Goal: Task Accomplishment & Management: Manage account settings

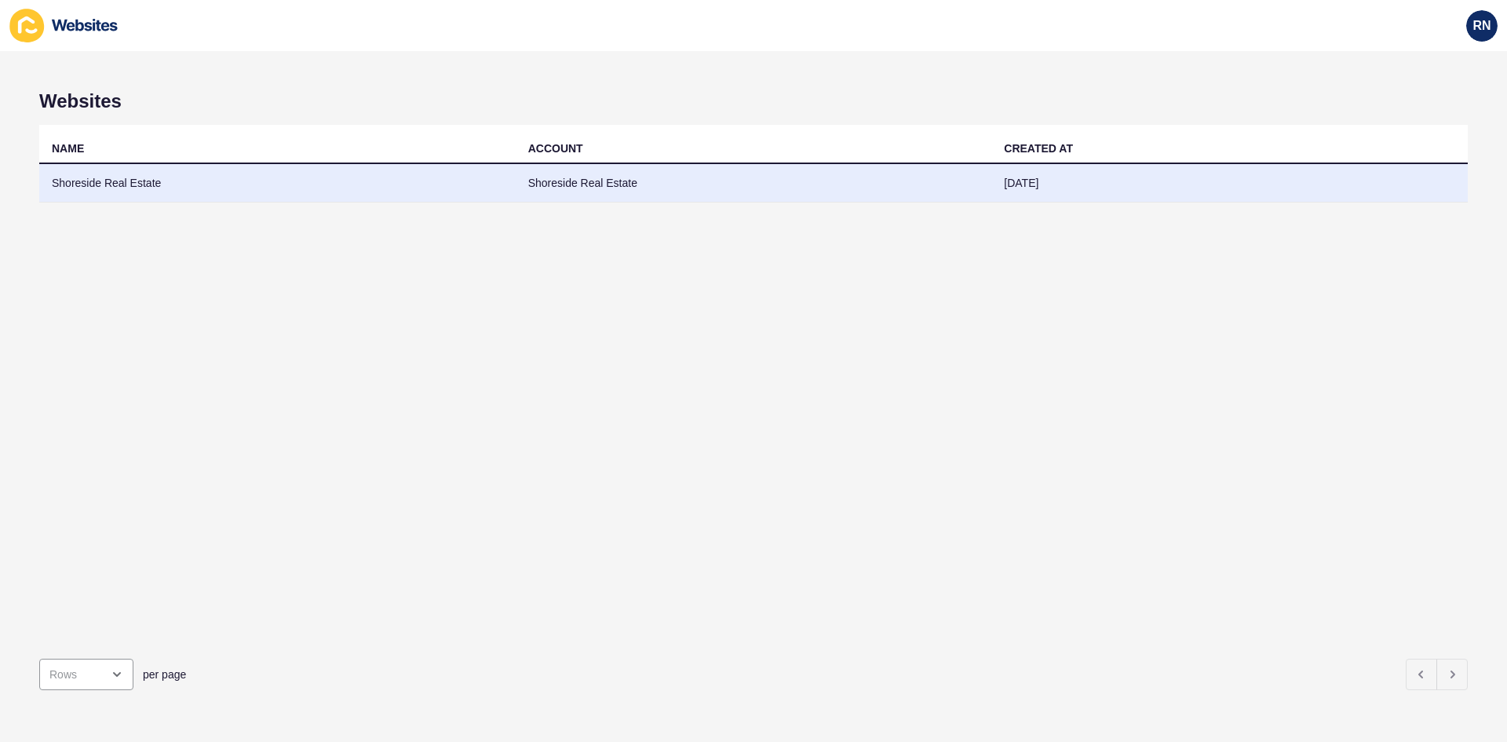
click at [574, 184] on td "Shoreside Real Estate" at bounding box center [754, 183] width 476 height 38
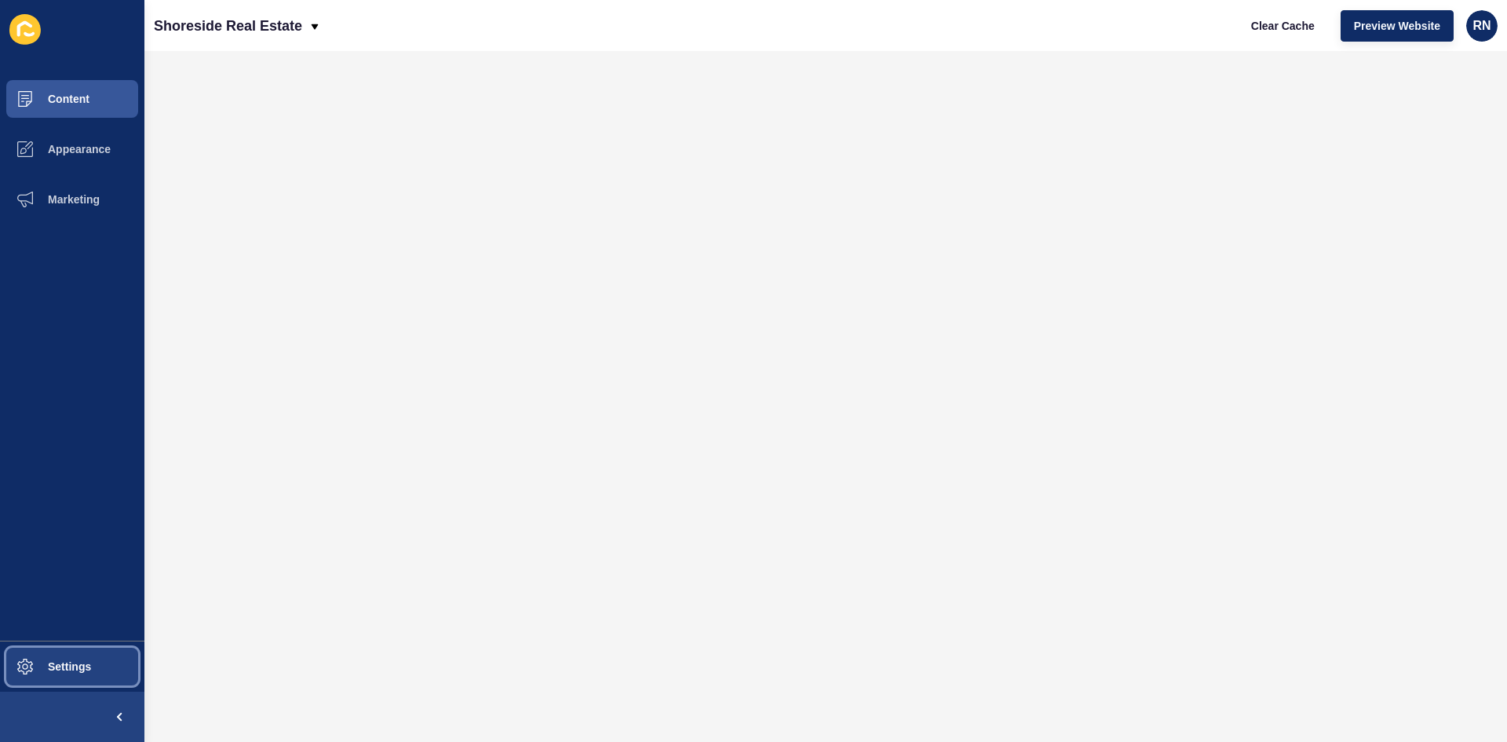
click at [70, 666] on span "Settings" at bounding box center [44, 666] width 93 height 13
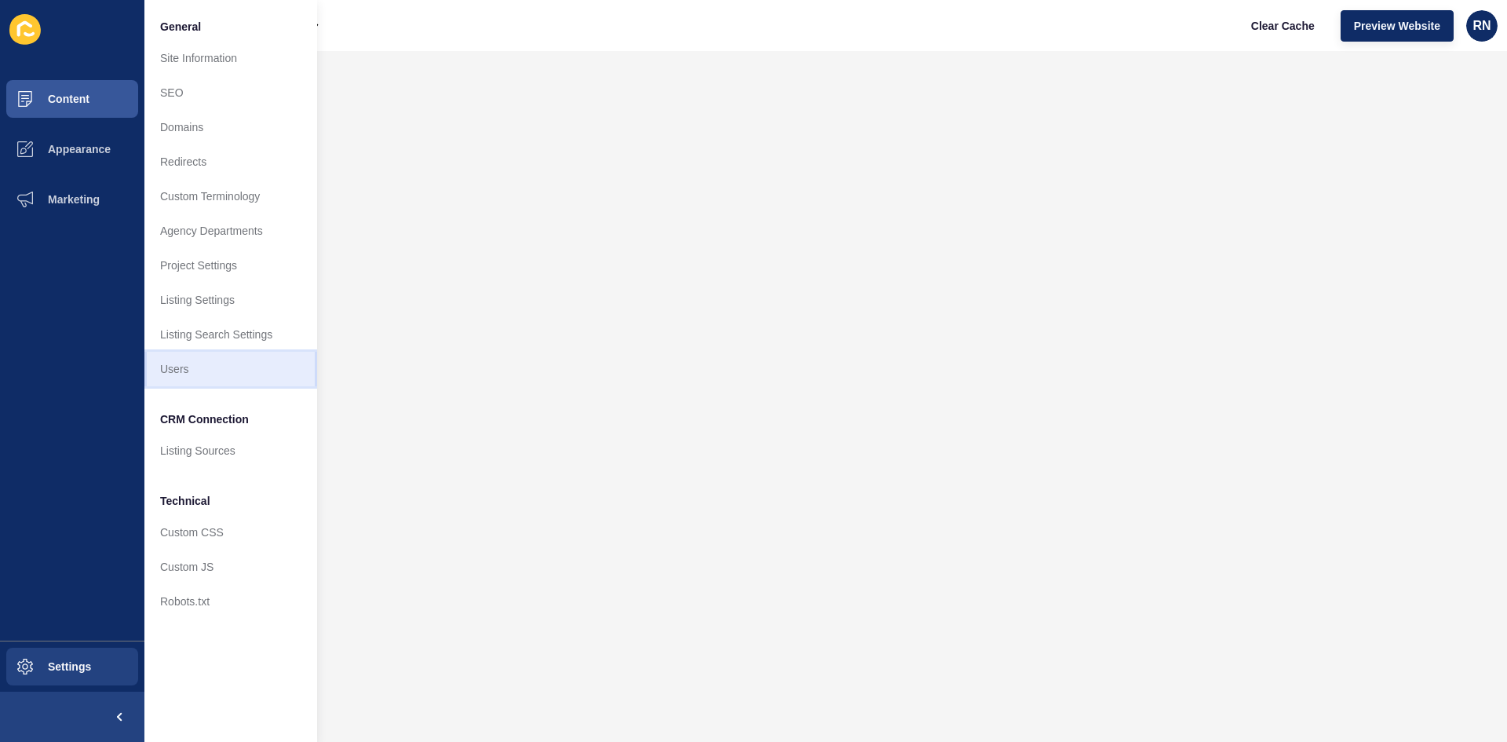
click at [180, 370] on link "Users" at bounding box center [230, 369] width 173 height 35
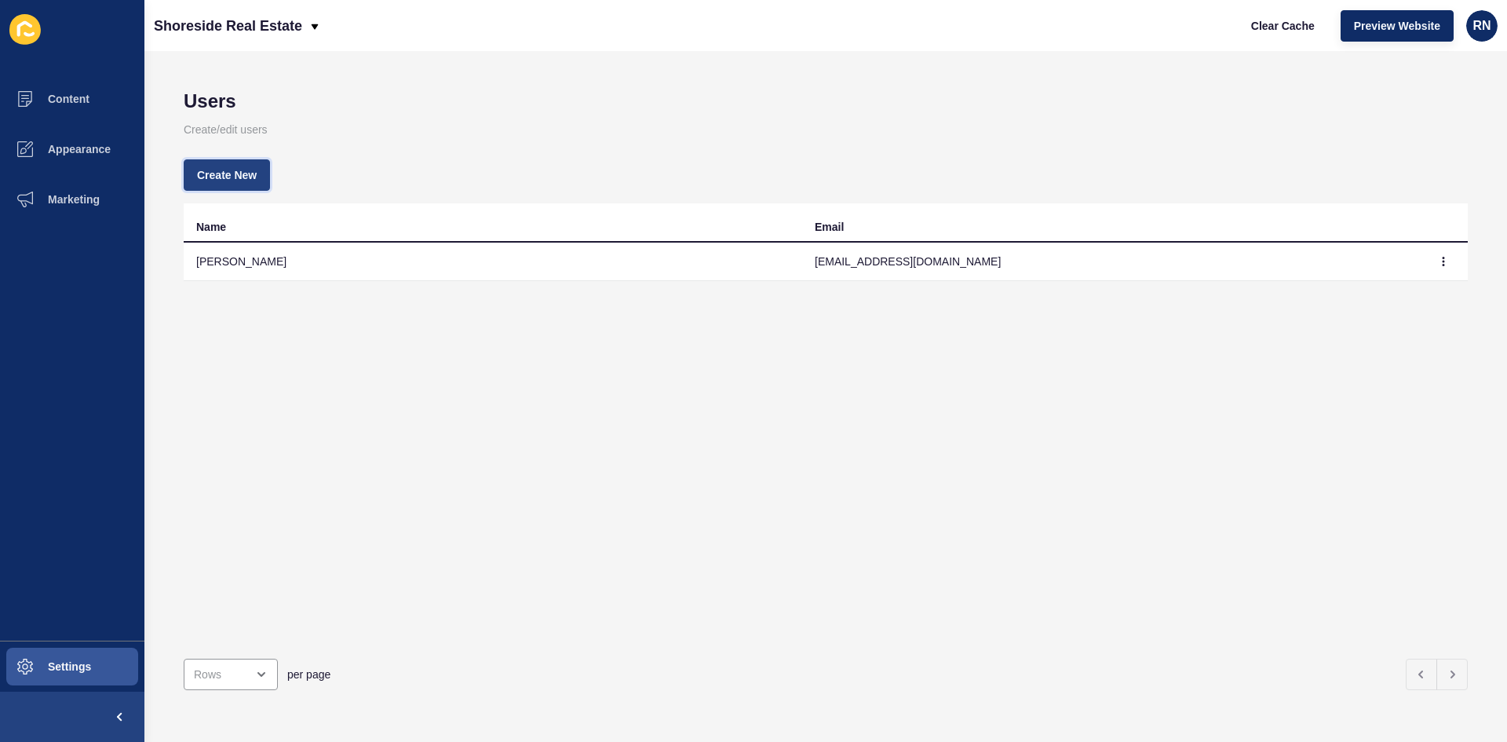
click at [222, 182] on span "Create New" at bounding box center [227, 175] width 60 height 16
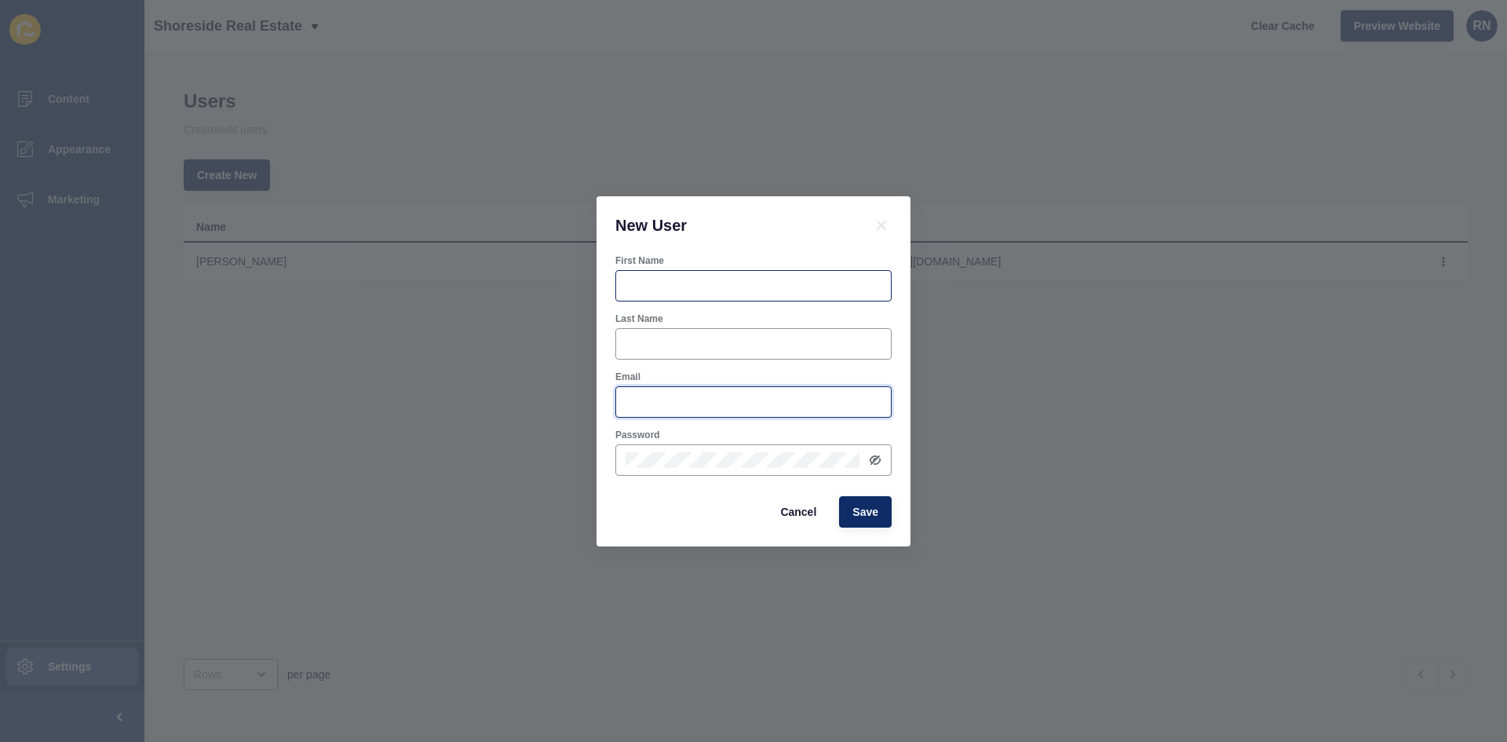
type input "[EMAIL_ADDRESS][DOMAIN_NAME]"
click at [691, 293] on div at bounding box center [753, 285] width 276 height 31
type input "Eni"
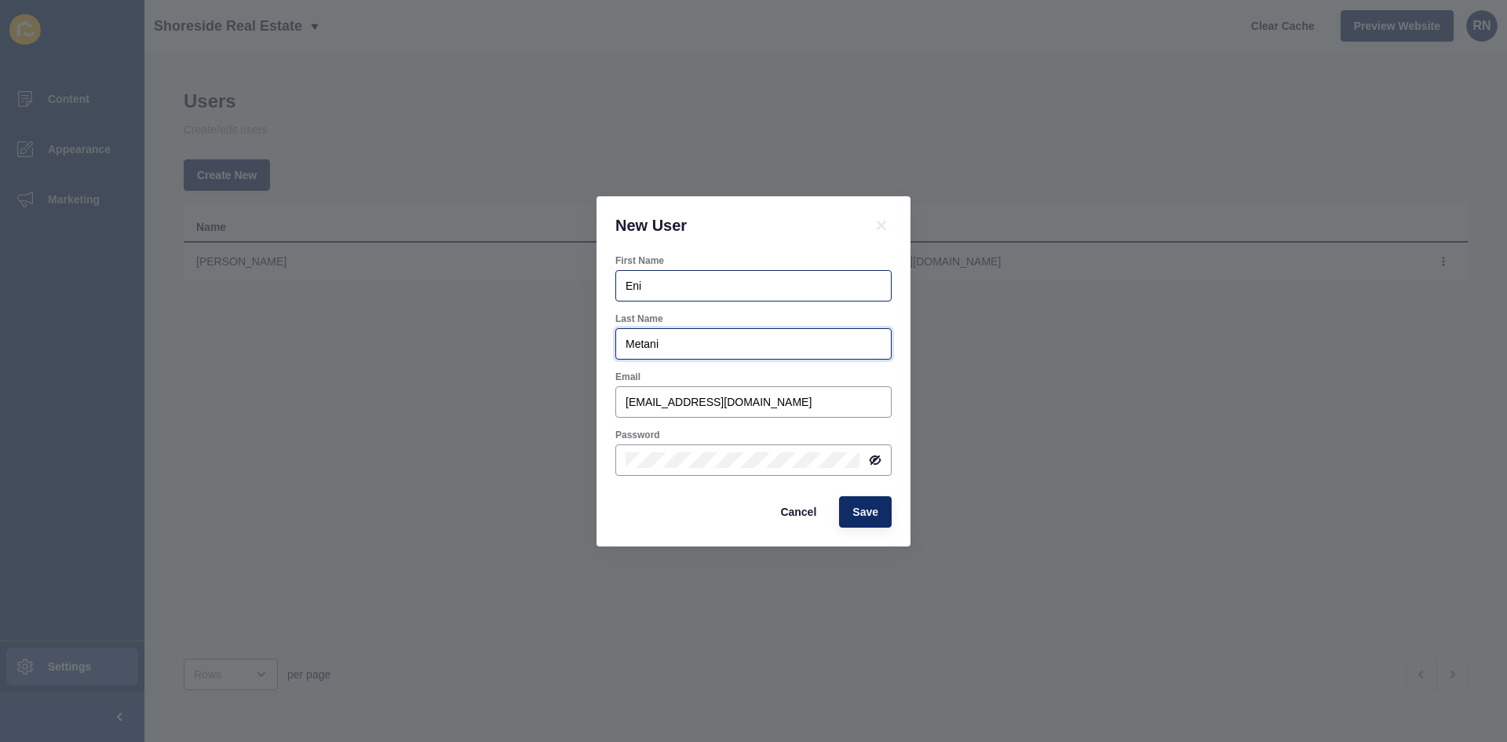
type input "Metani"
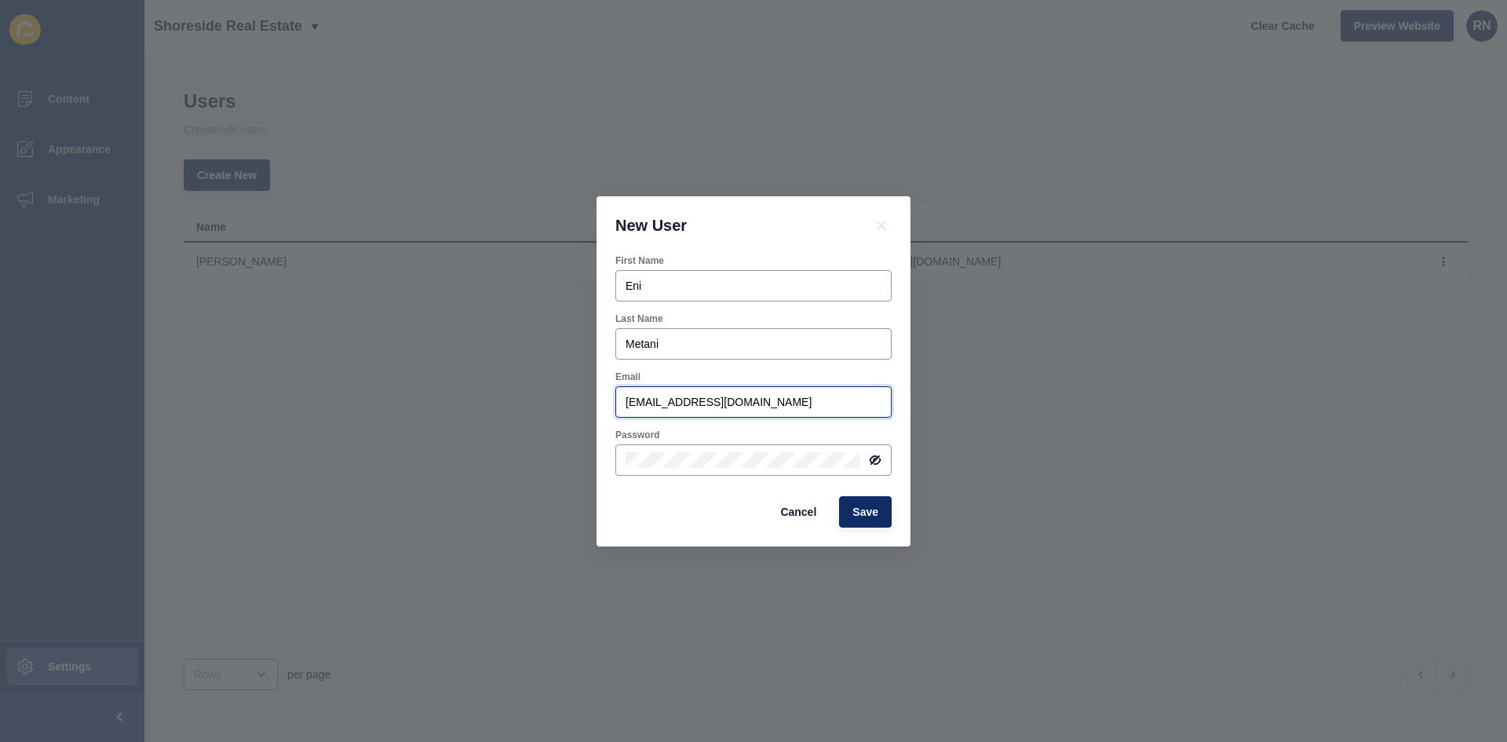
click at [669, 401] on input "[EMAIL_ADDRESS][DOMAIN_NAME]" at bounding box center [753, 402] width 256 height 16
type input "[EMAIL_ADDRESS][DOMAIN_NAME]"
click at [873, 466] on div at bounding box center [753, 459] width 276 height 31
click at [874, 462] on icon at bounding box center [875, 460] width 13 height 13
click at [587, 466] on div "New User First Name Eni Last Name Metani Email [EMAIL_ADDRESS][DOMAIN_NAME] Pas…" at bounding box center [753, 371] width 1507 height 742
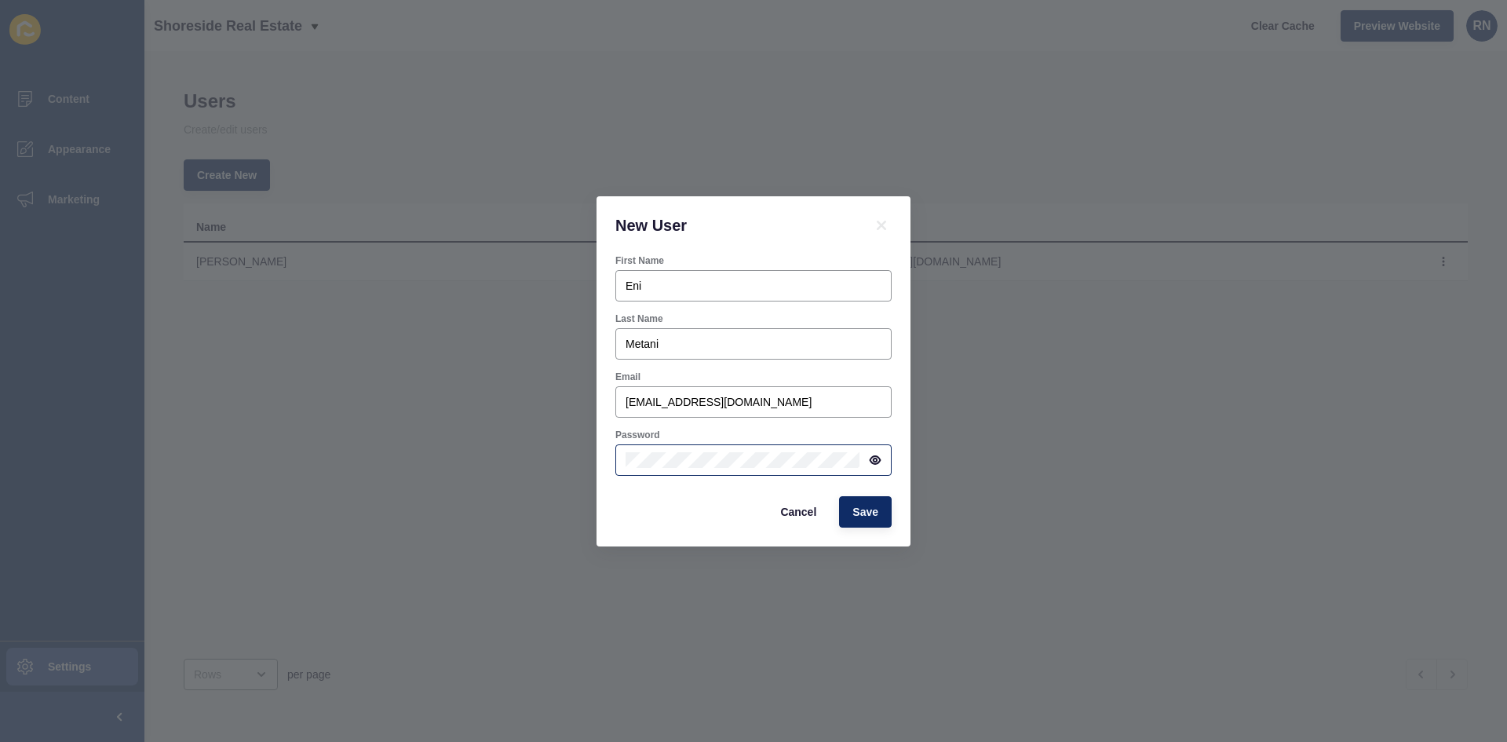
click at [654, 502] on div "Cancel Save" at bounding box center [754, 511] width 286 height 41
click at [877, 516] on span "Save" at bounding box center [865, 512] width 26 height 16
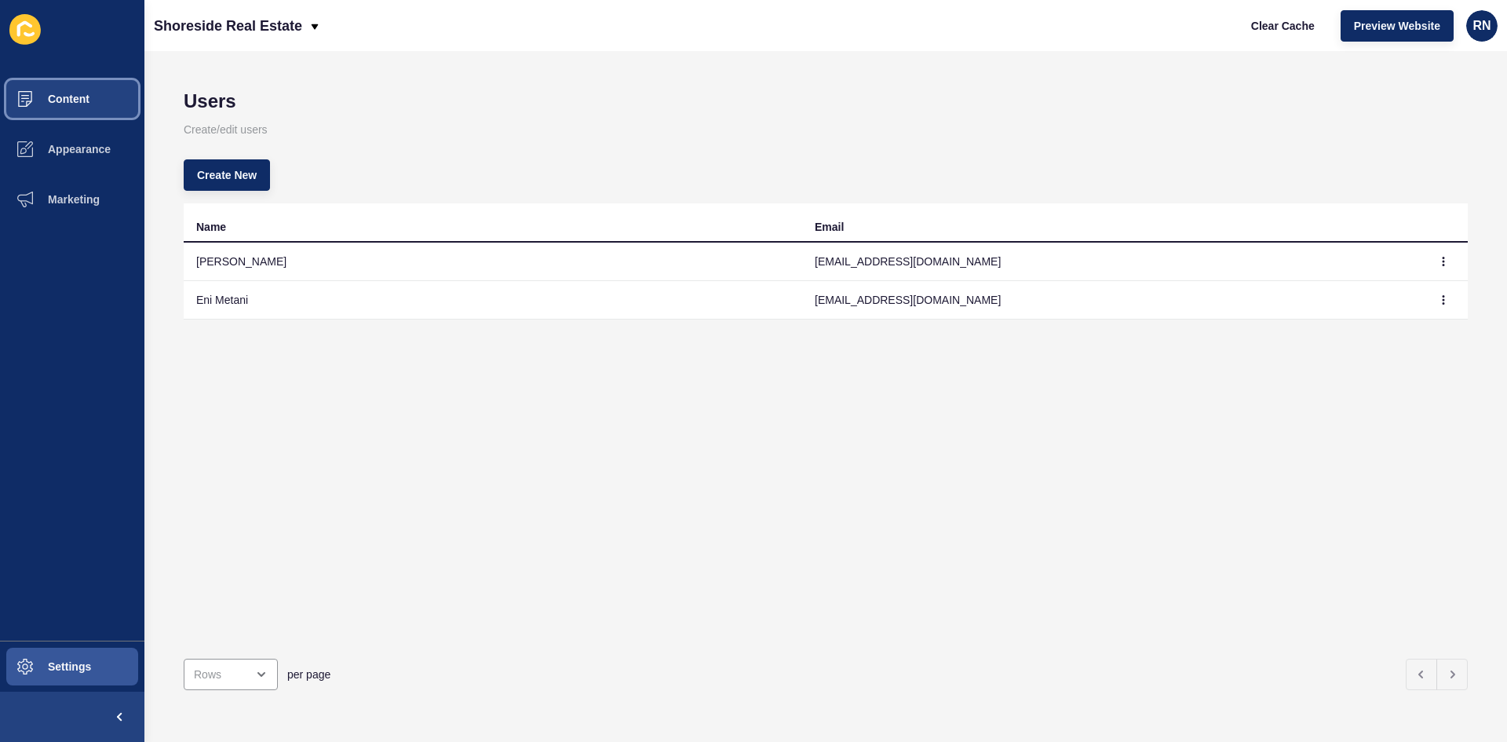
click at [78, 101] on span "Content" at bounding box center [44, 99] width 92 height 13
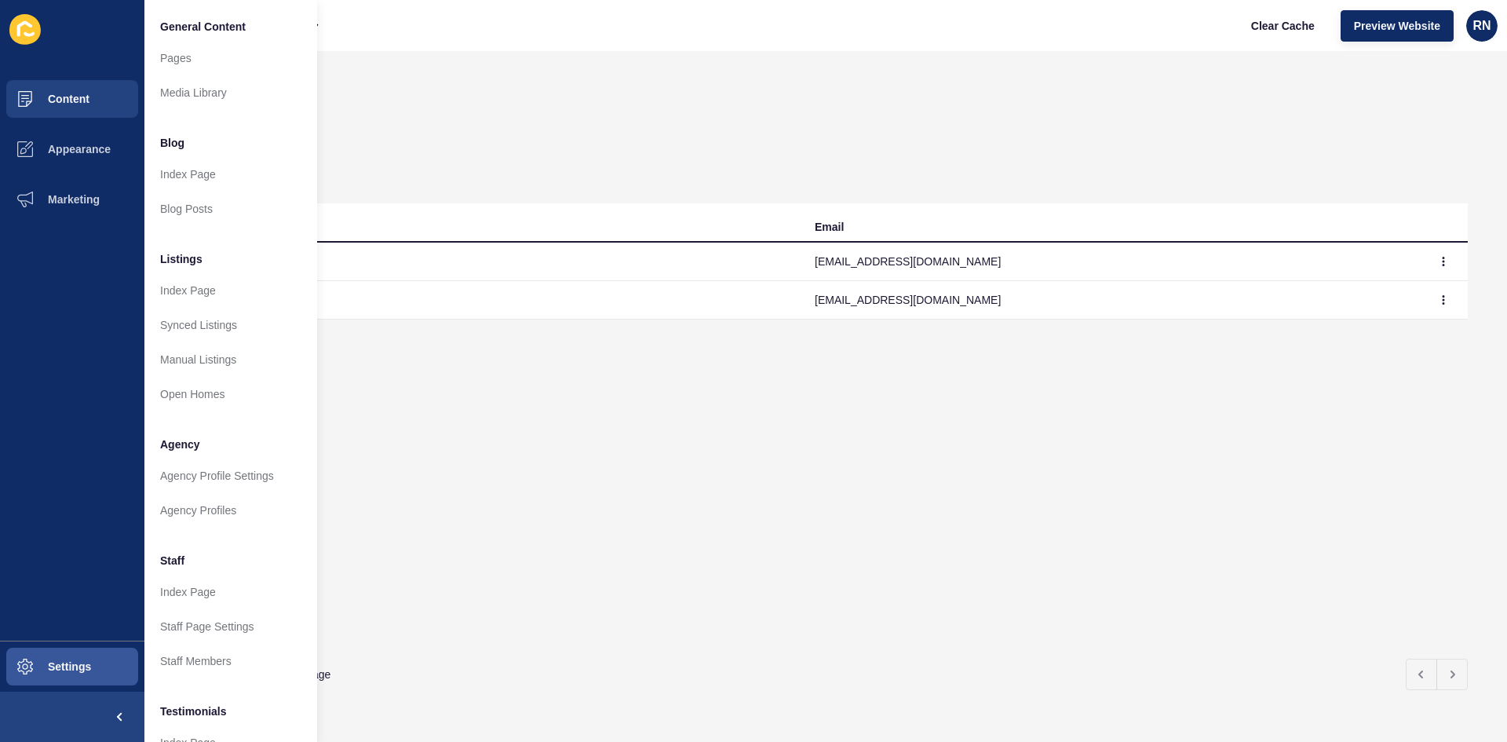
click at [18, 29] on icon at bounding box center [24, 29] width 15 height 16
click at [85, 148] on span "Appearance" at bounding box center [54, 149] width 113 height 13
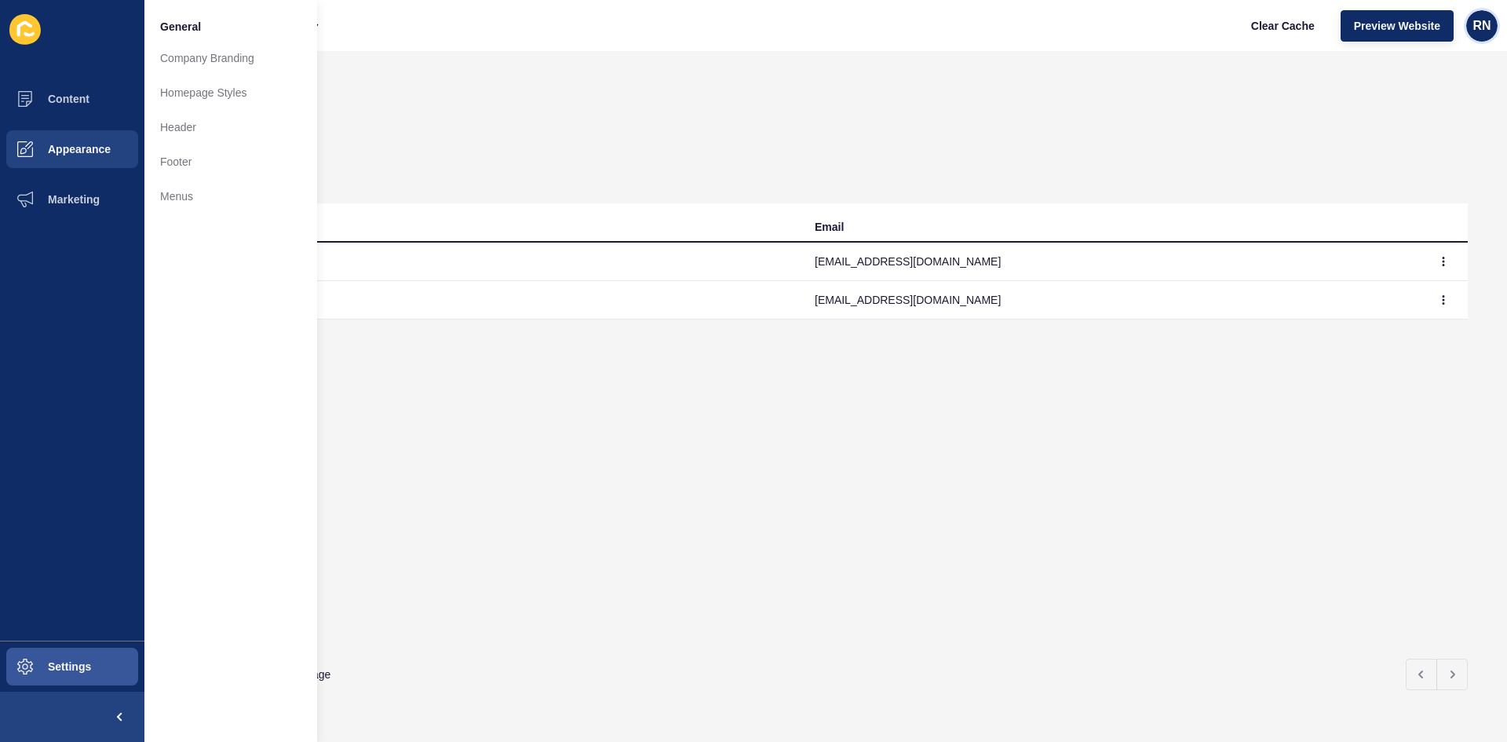
click at [1478, 23] on span "RN" at bounding box center [1481, 26] width 18 height 16
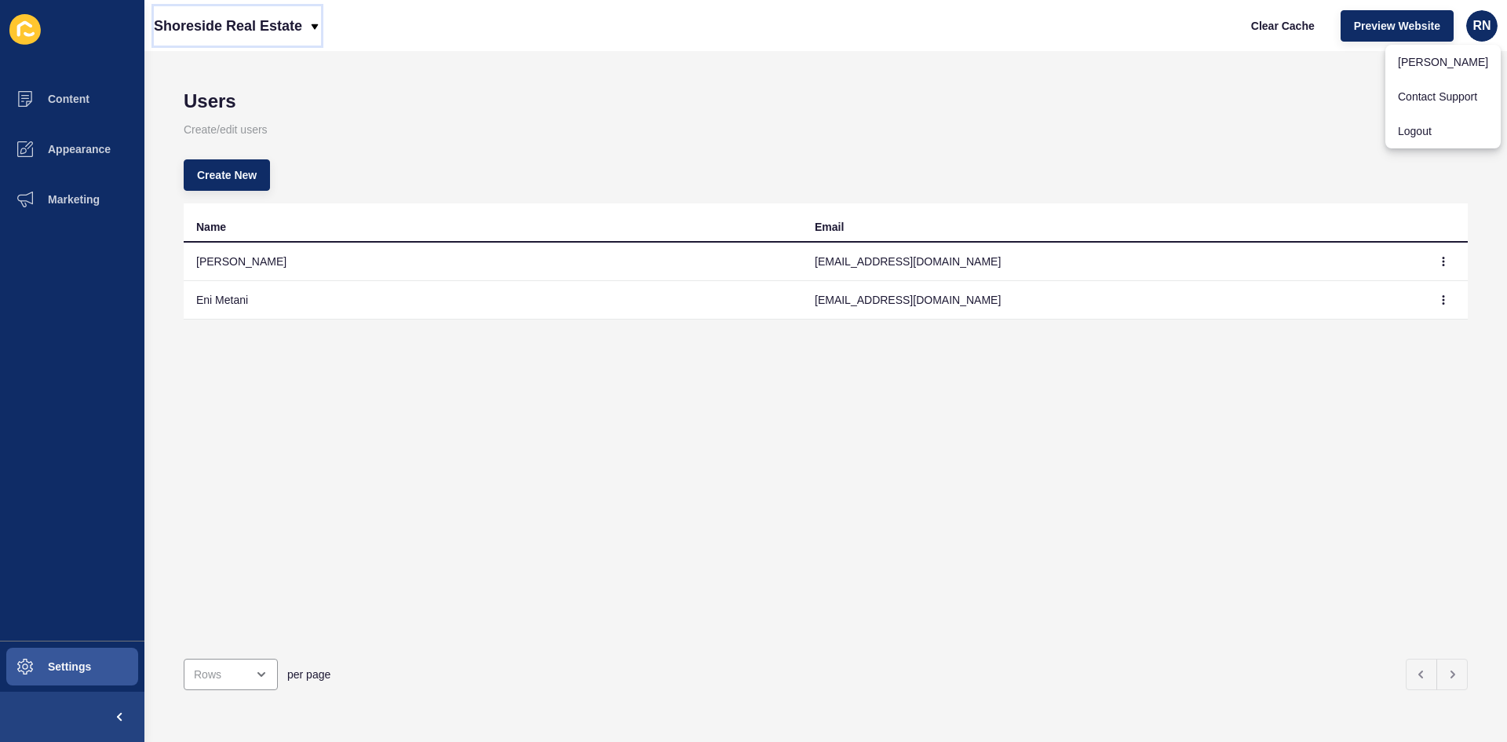
click at [255, 28] on p "Shoreside Real Estate" at bounding box center [228, 25] width 148 height 39
click at [241, 75] on div "Back to website list" at bounding box center [222, 72] width 112 height 28
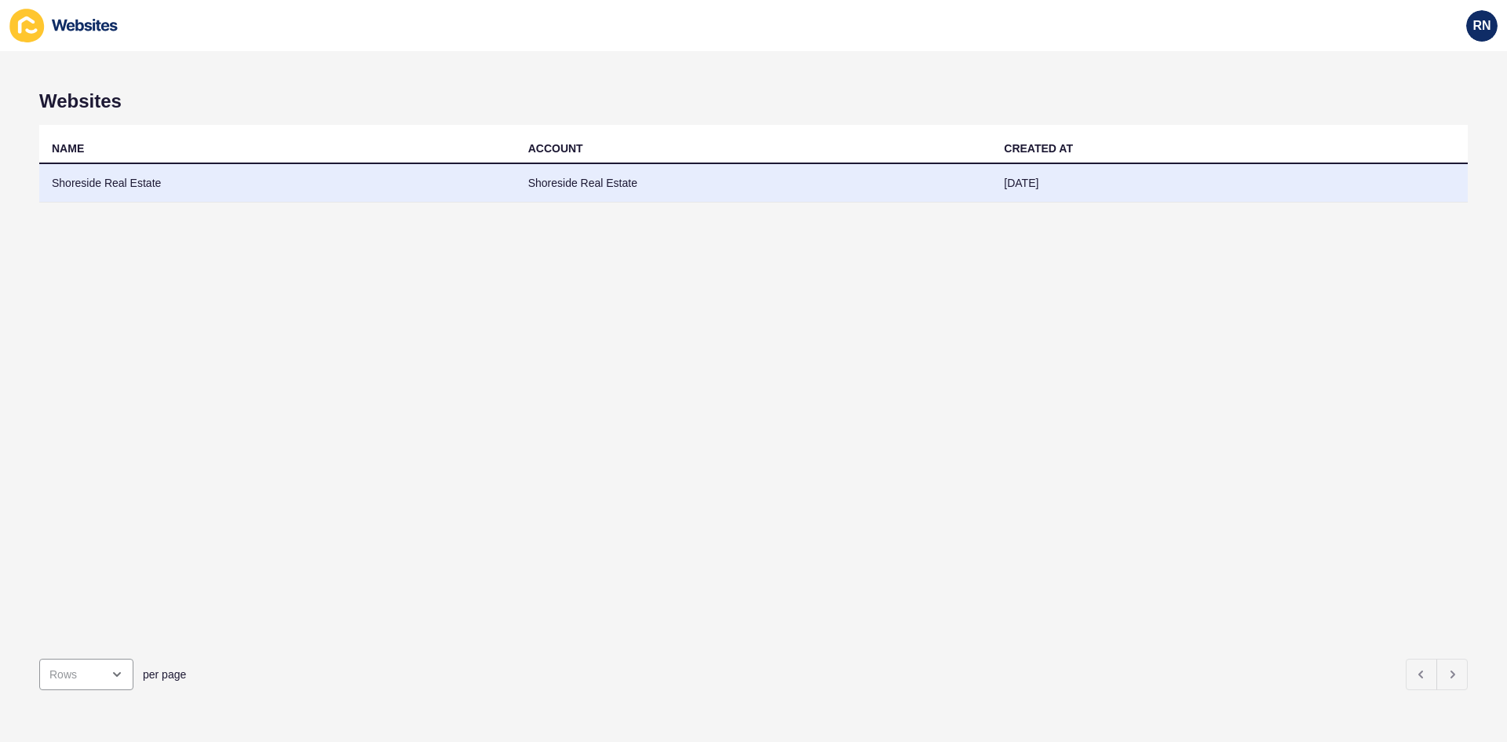
click at [221, 186] on td "Shoreside Real Estate" at bounding box center [277, 183] width 476 height 38
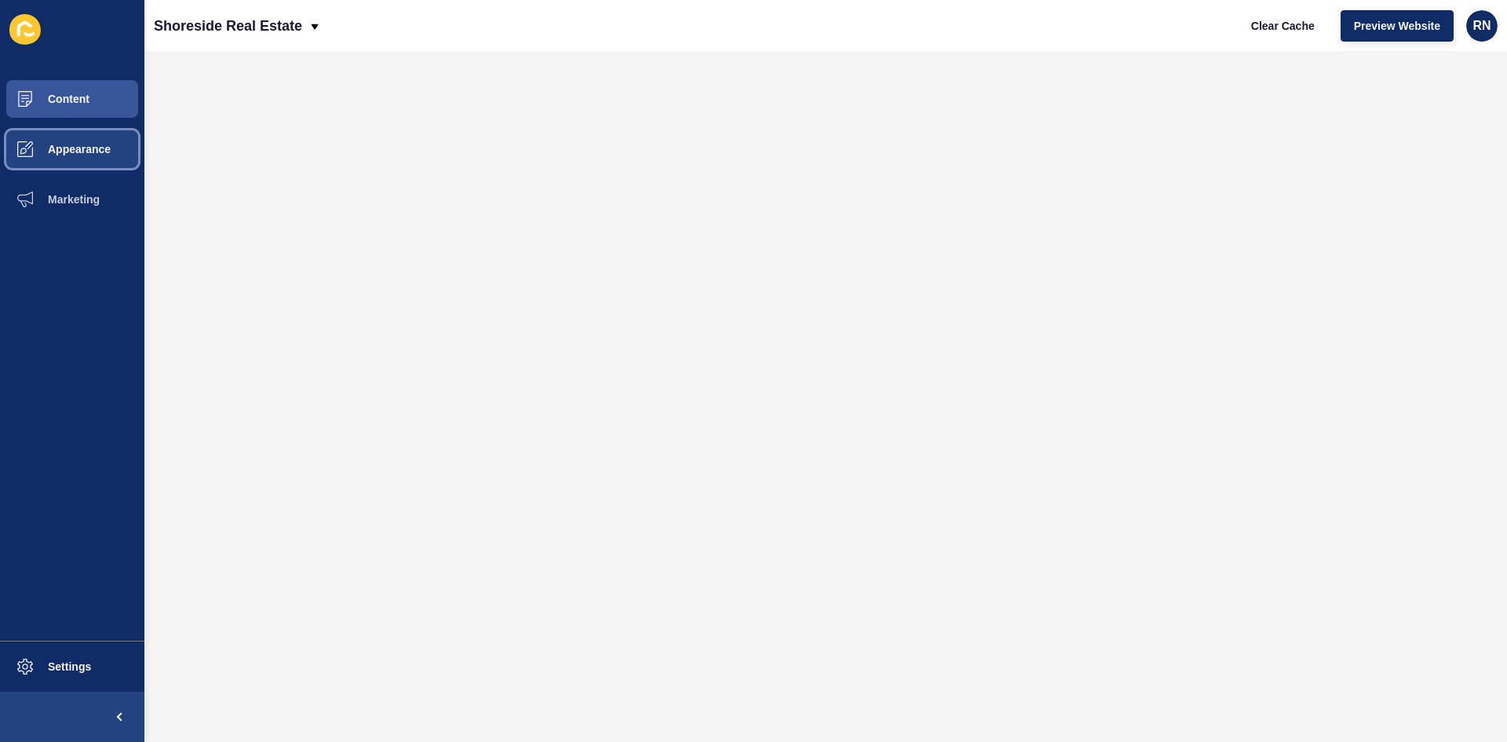
click at [93, 151] on span "Appearance" at bounding box center [54, 149] width 113 height 13
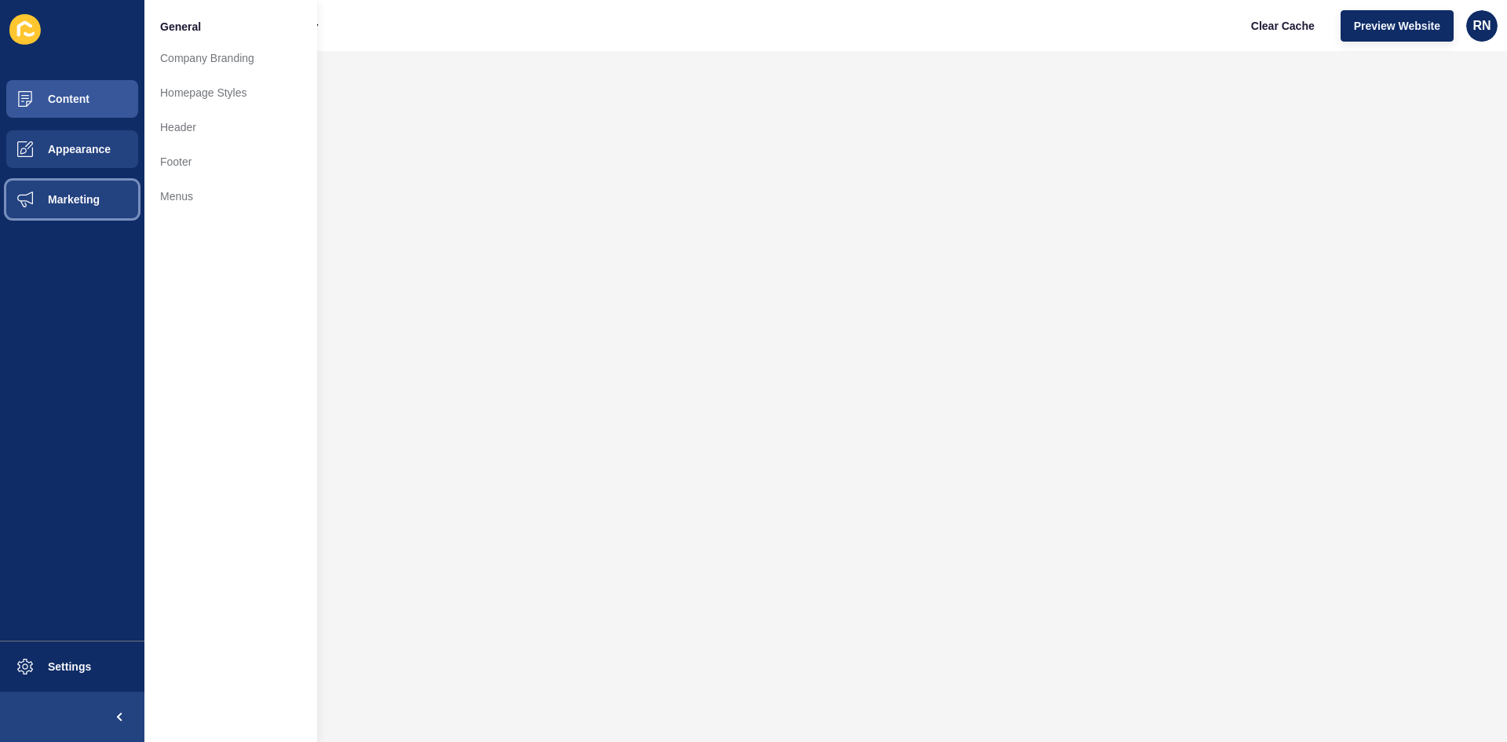
click at [73, 199] on span "Marketing" at bounding box center [49, 199] width 102 height 13
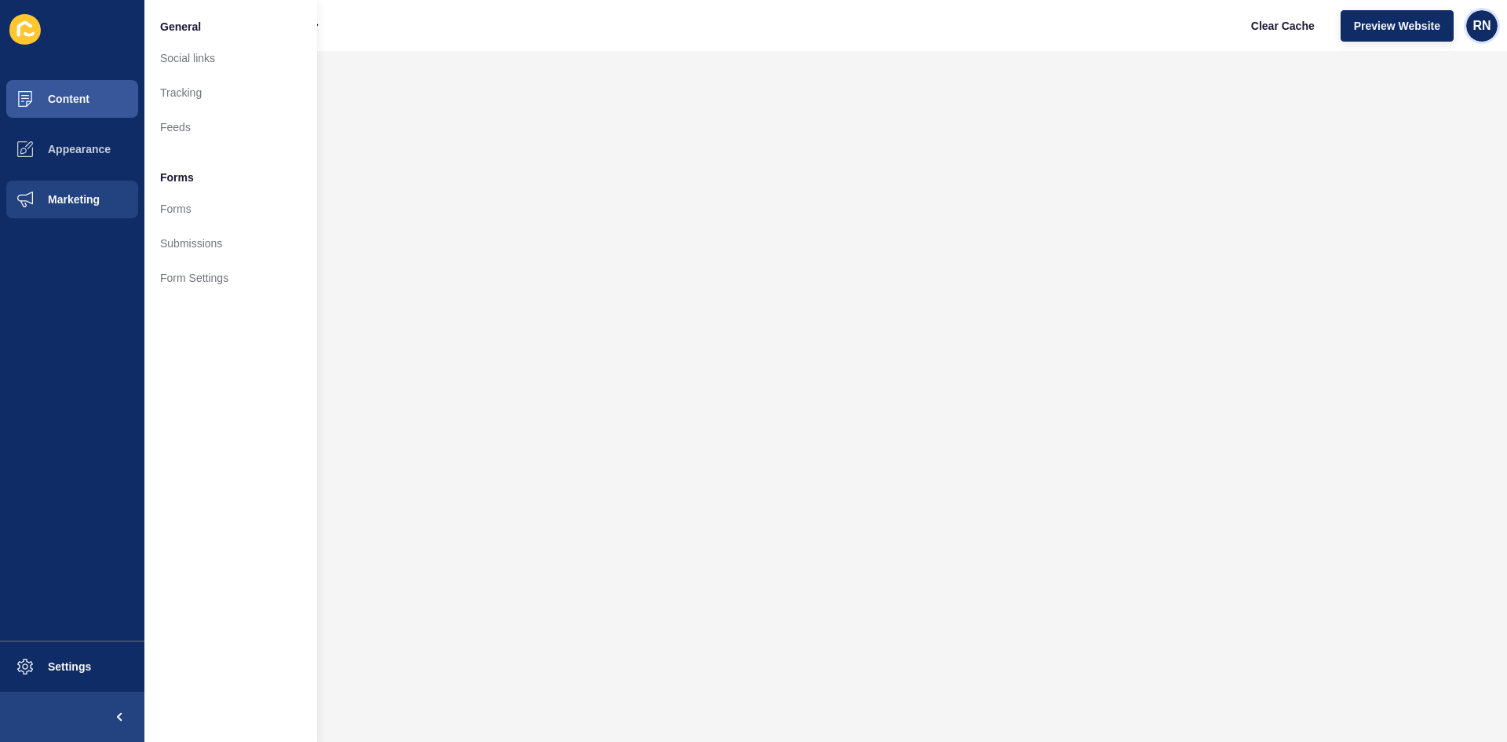
click at [1481, 24] on span "RN" at bounding box center [1481, 26] width 18 height 16
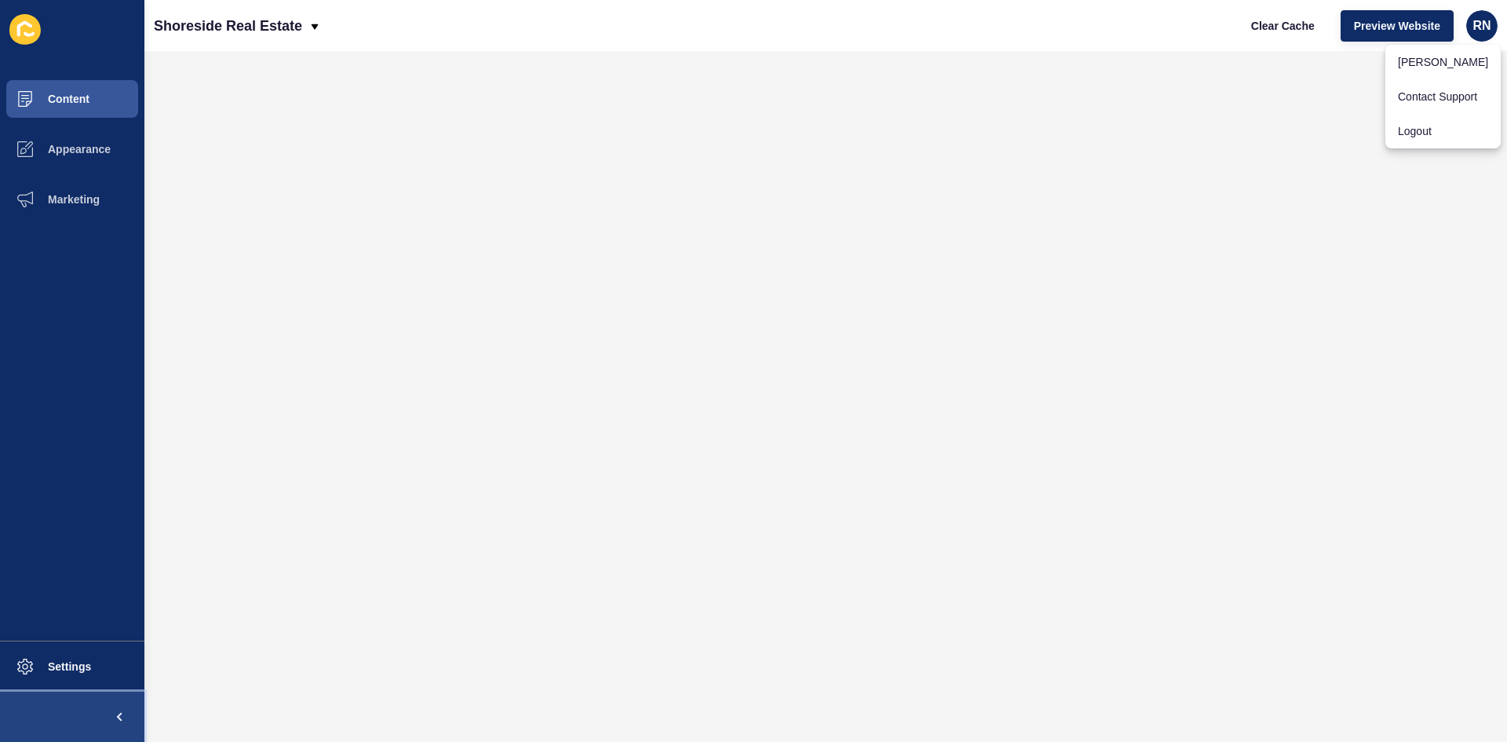
click at [118, 713] on span at bounding box center [119, 716] width 50 height 50
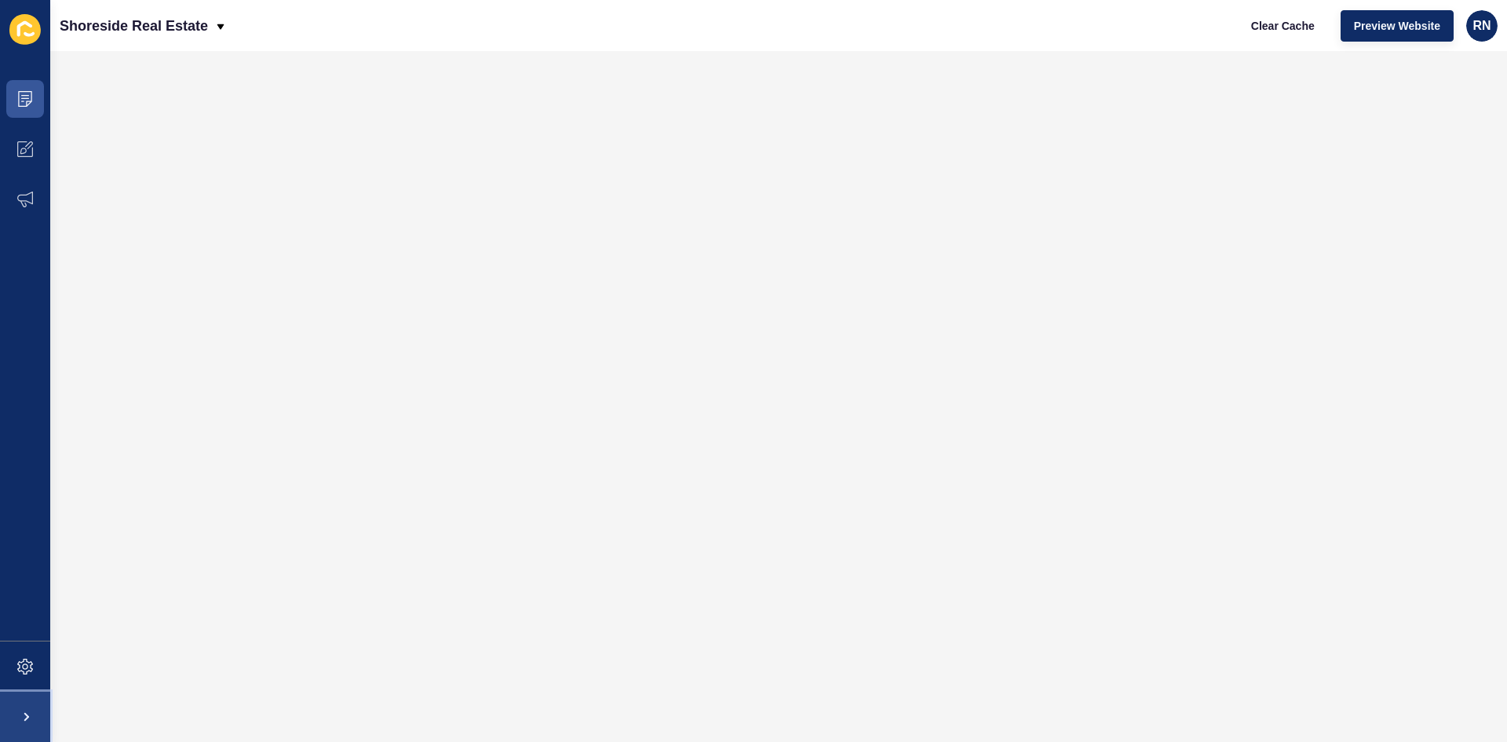
drag, startPoint x: 20, startPoint y: 722, endPoint x: 24, endPoint y: 715, distance: 8.1
click at [21, 720] on span at bounding box center [25, 716] width 50 height 50
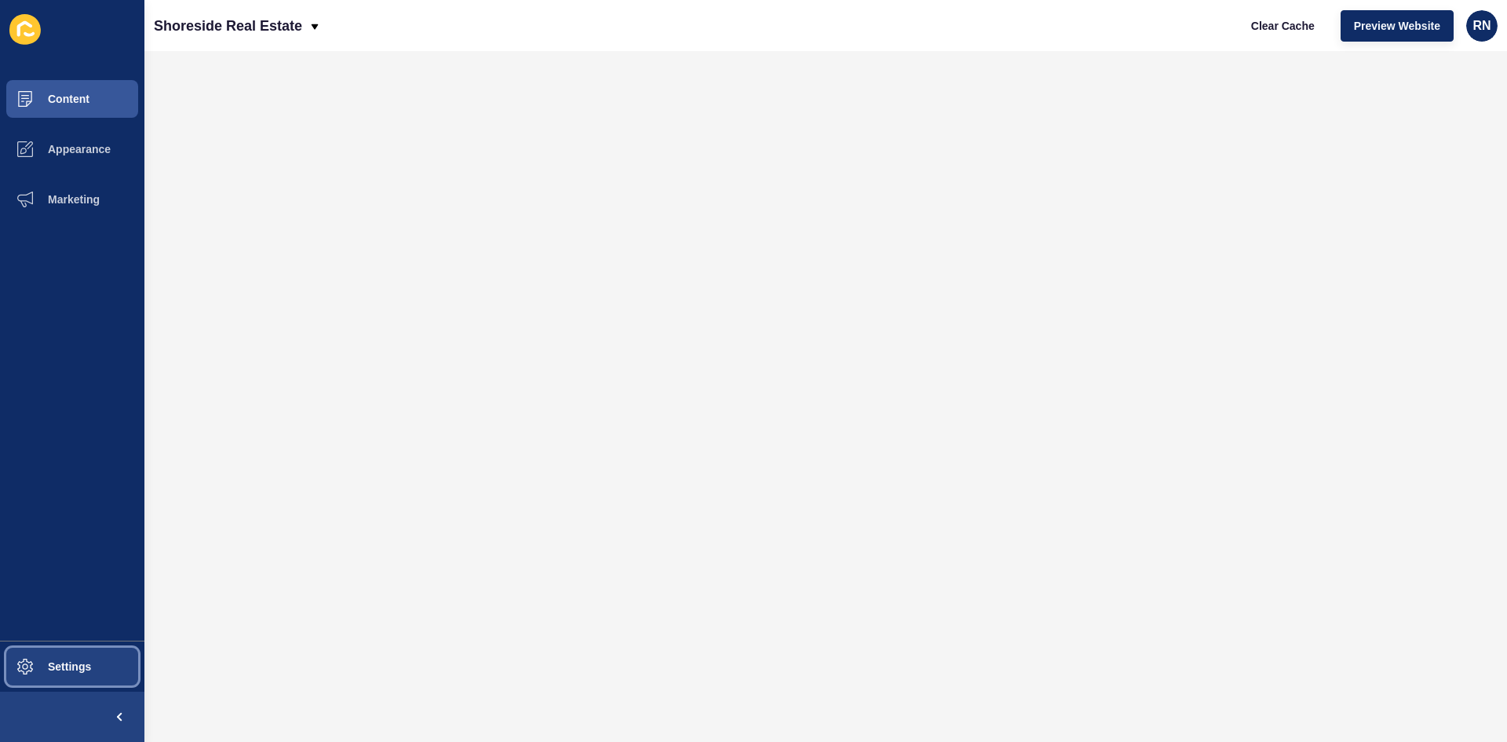
click at [29, 666] on span "Settings" at bounding box center [44, 666] width 93 height 13
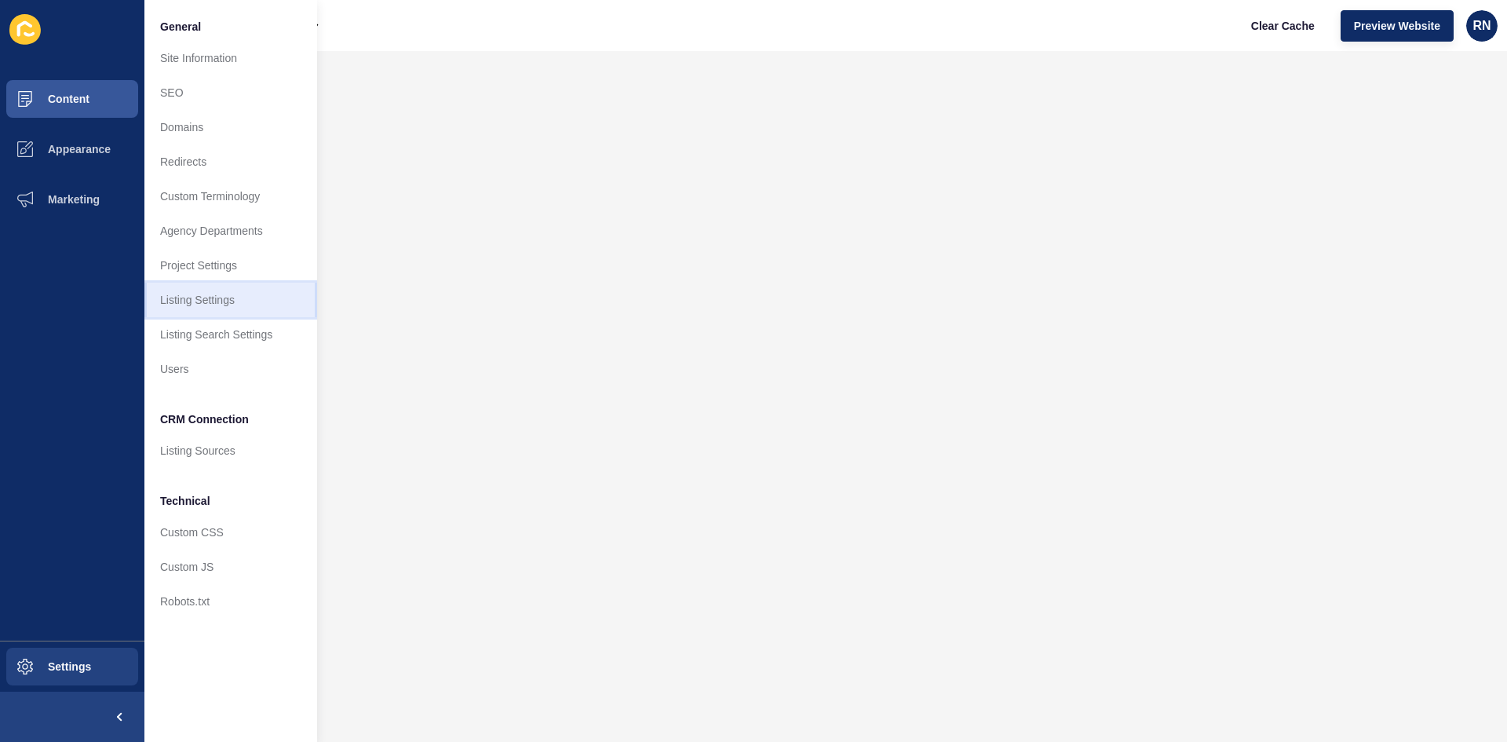
click at [230, 297] on link "Listing Settings" at bounding box center [230, 300] width 173 height 35
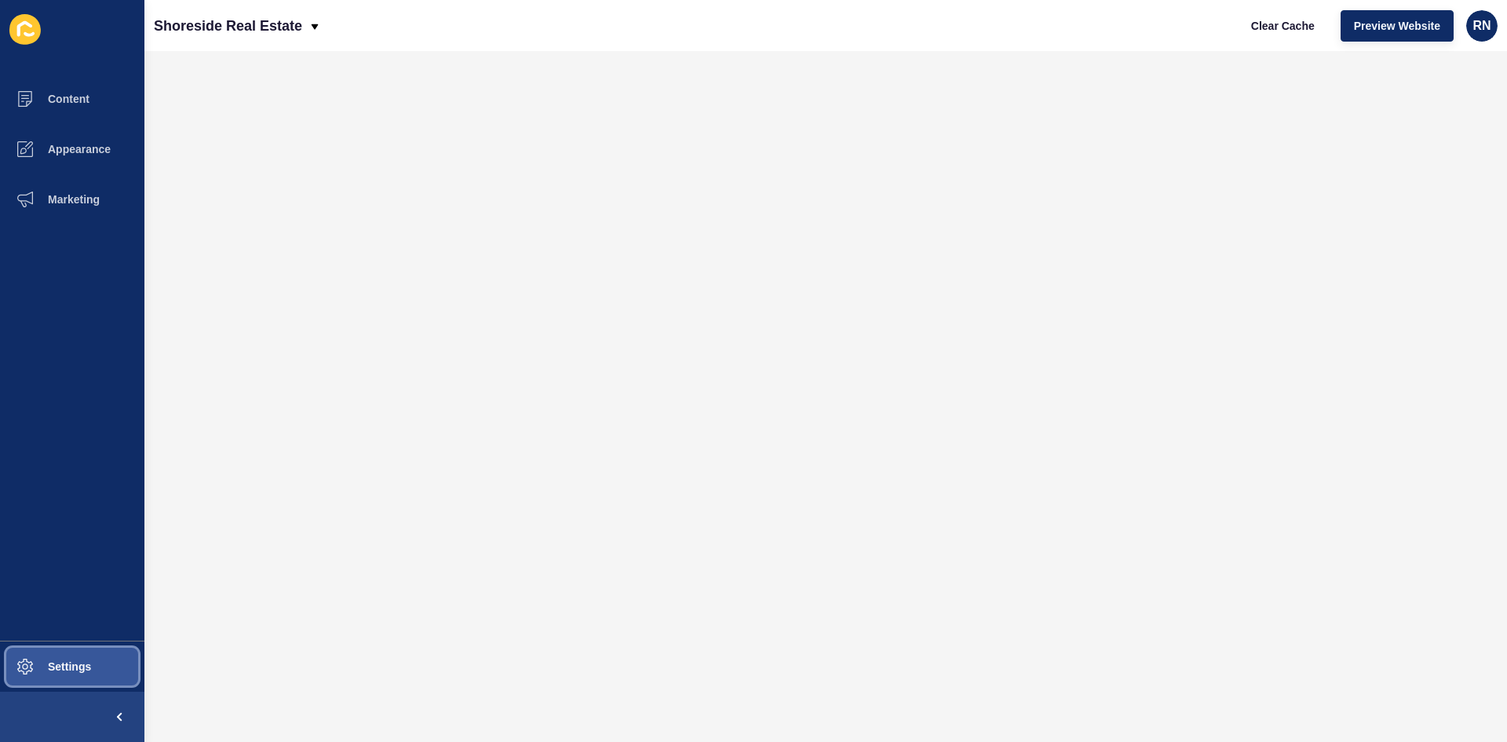
click at [85, 666] on span "Settings" at bounding box center [44, 666] width 93 height 13
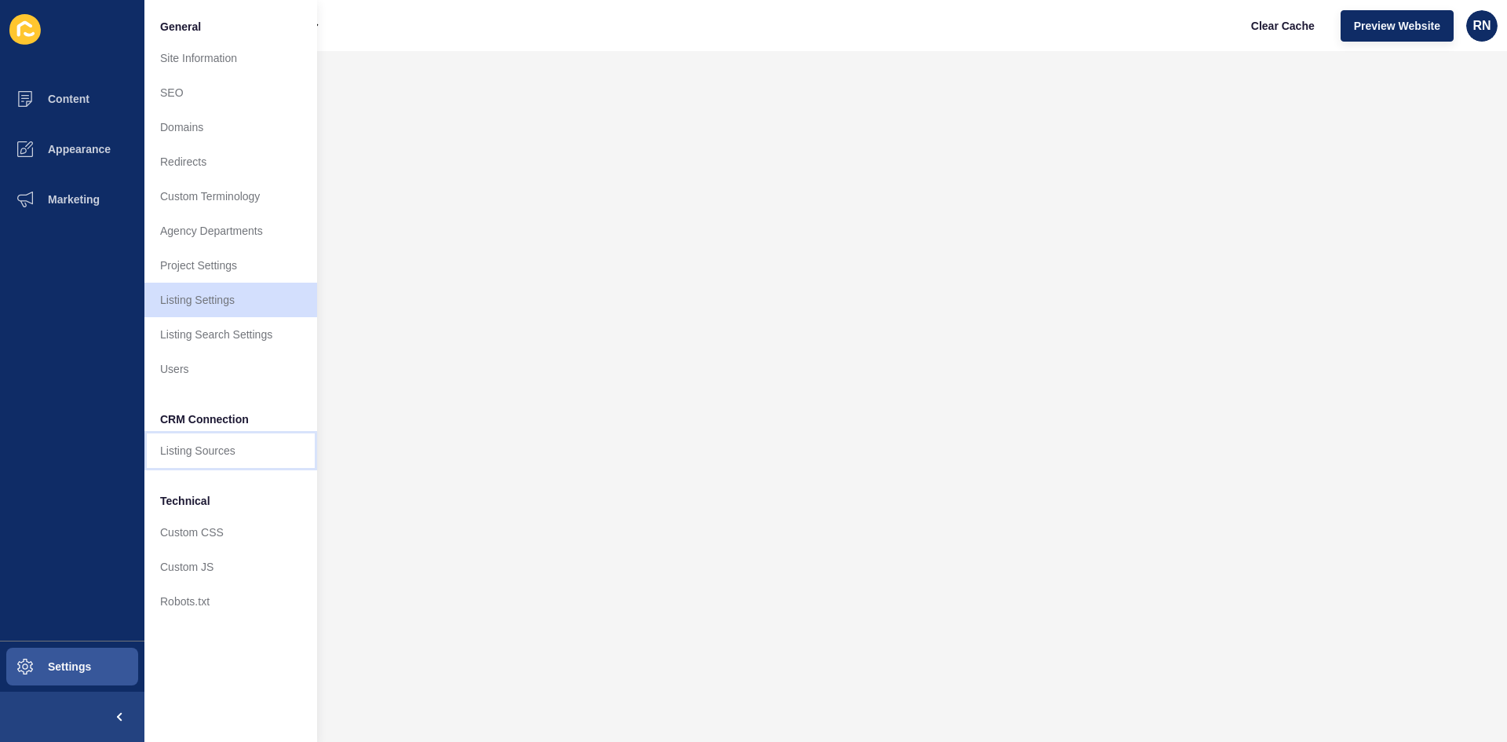
click at [218, 453] on link "Listing Sources" at bounding box center [230, 450] width 173 height 35
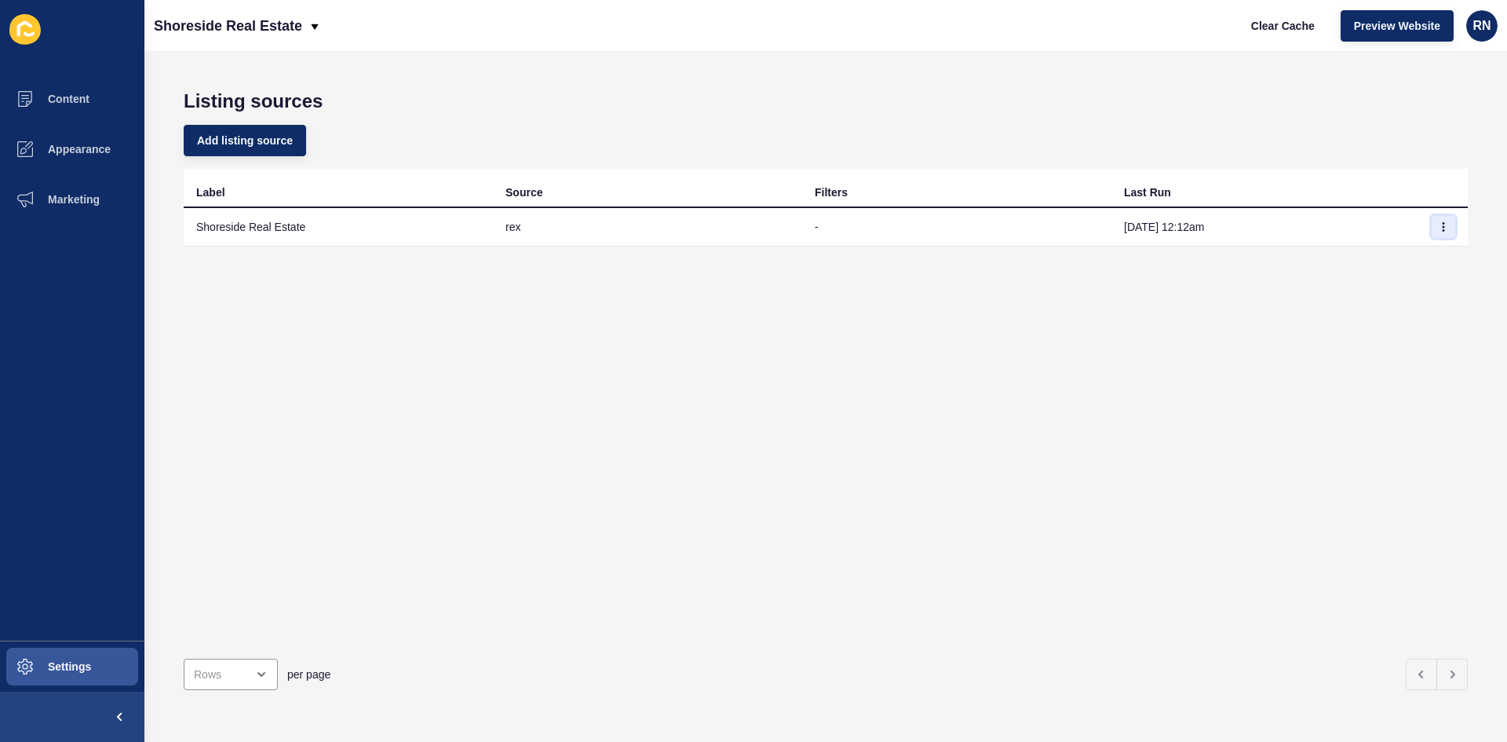
click at [1438, 228] on icon "button" at bounding box center [1442, 226] width 9 height 9
click at [1386, 264] on link "Sync now" at bounding box center [1388, 258] width 110 height 35
click at [1443, 226] on icon "button" at bounding box center [1443, 227] width 1 height 8
click at [58, 108] on button "Content" at bounding box center [72, 99] width 144 height 50
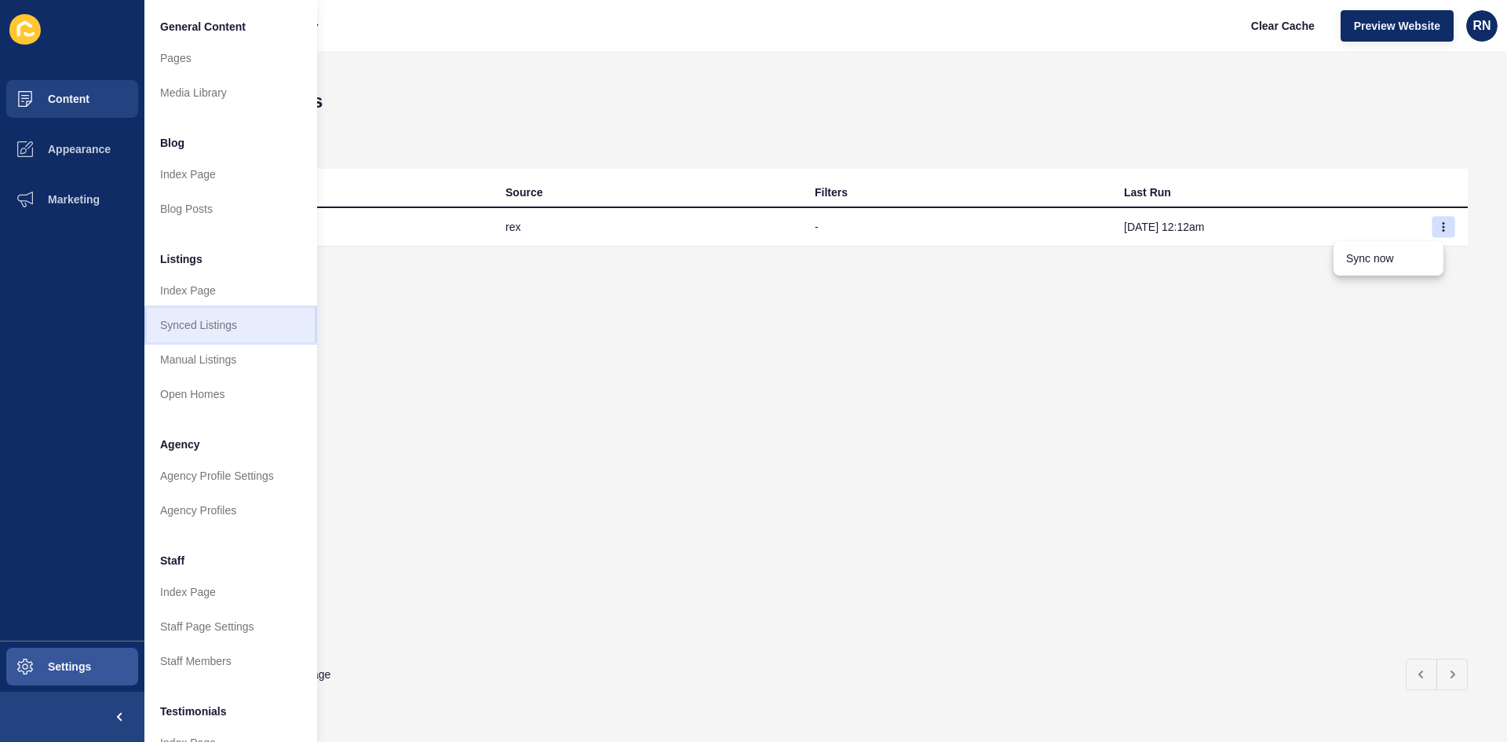
click at [195, 335] on link "Synced Listings" at bounding box center [230, 325] width 173 height 35
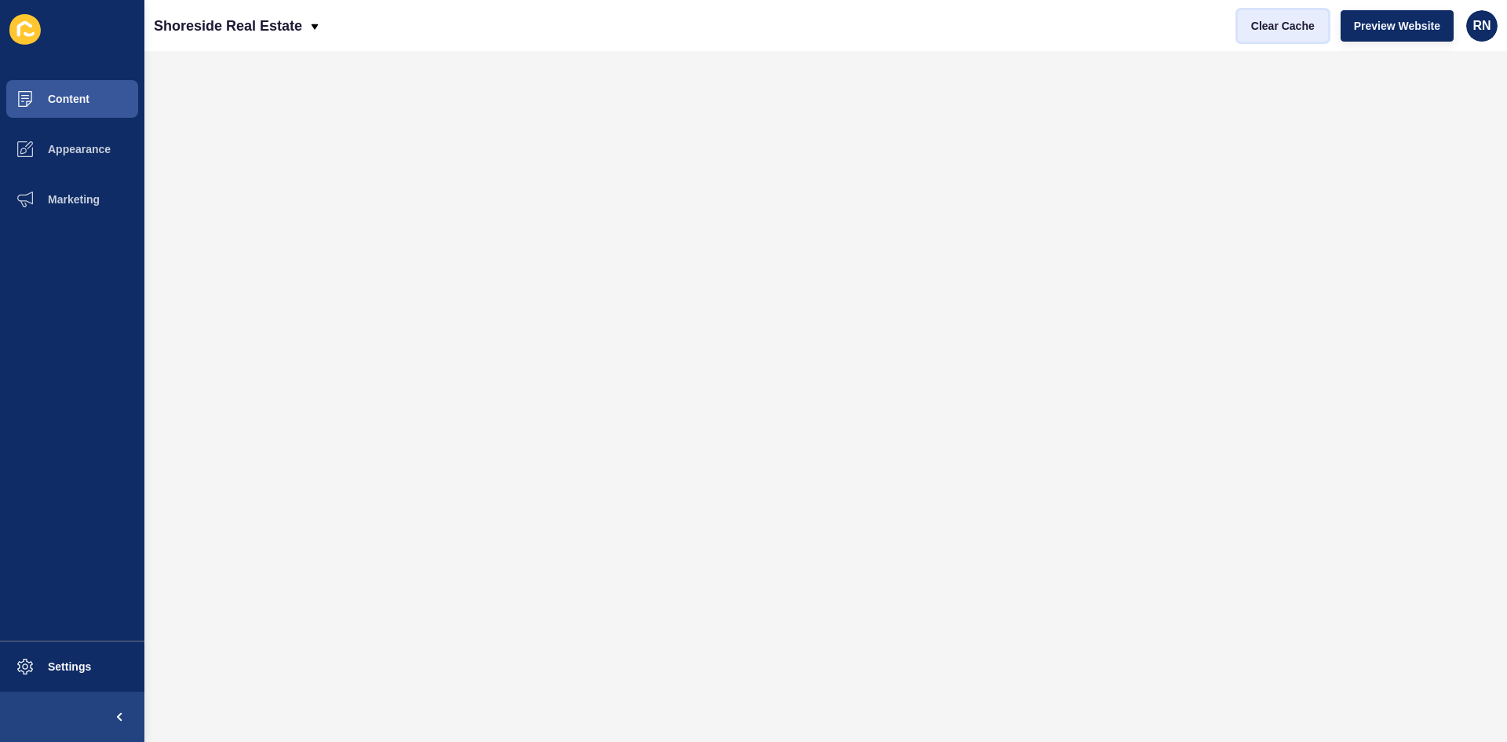
click at [1283, 27] on span "Clear Cache" at bounding box center [1283, 26] width 64 height 16
click at [1398, 31] on span "Preview Website" at bounding box center [1397, 26] width 86 height 16
click at [81, 145] on span "Appearance" at bounding box center [54, 149] width 113 height 13
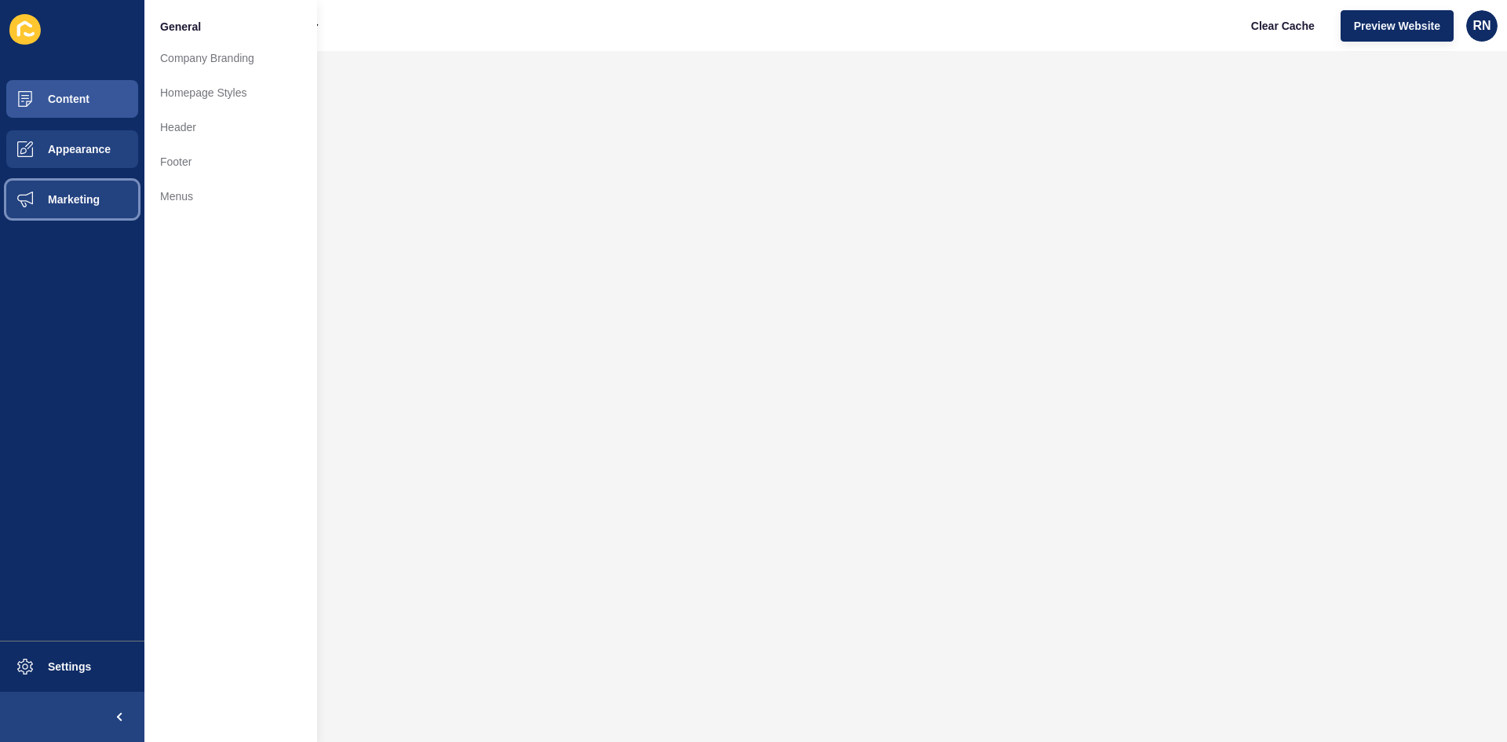
click at [87, 198] on span "Marketing" at bounding box center [49, 199] width 102 height 13
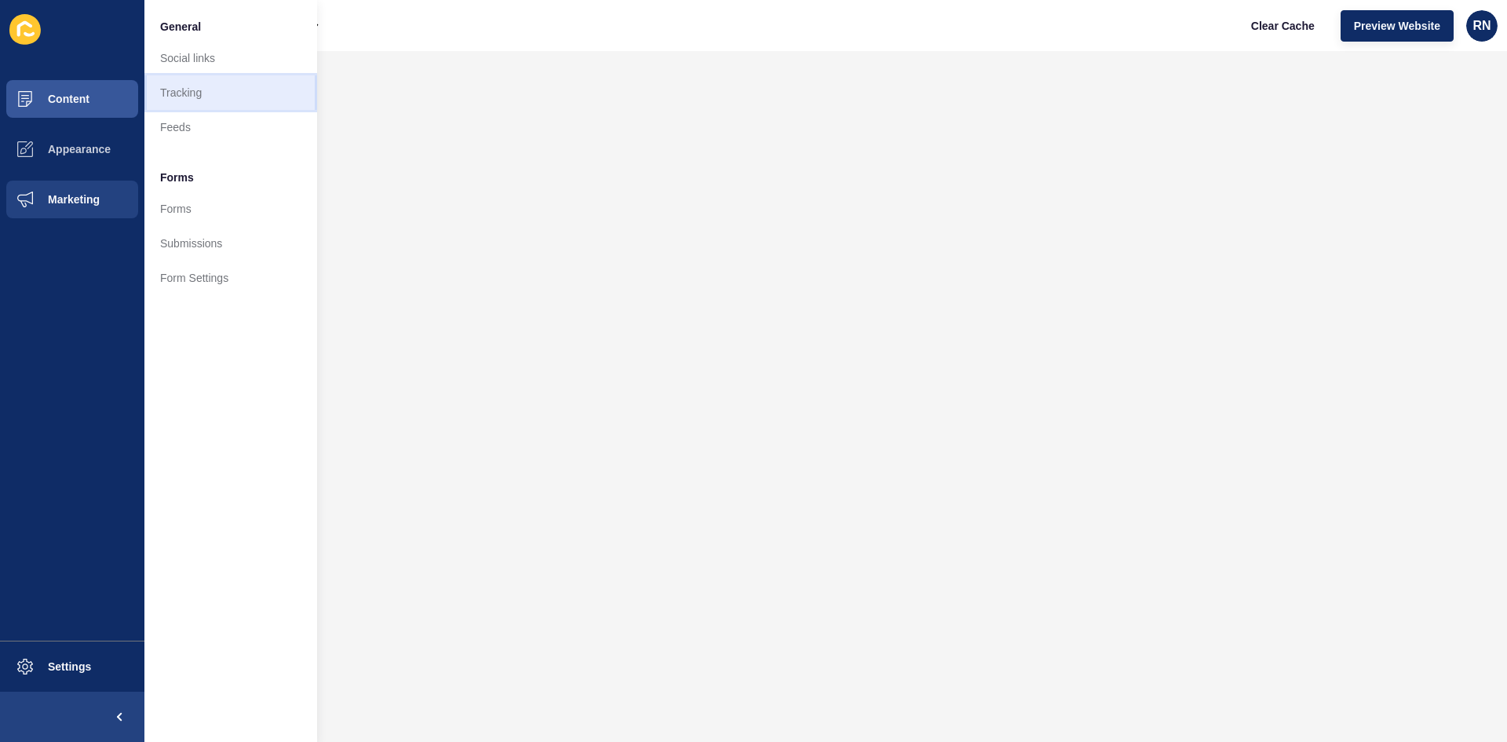
click at [180, 93] on link "Tracking" at bounding box center [230, 92] width 173 height 35
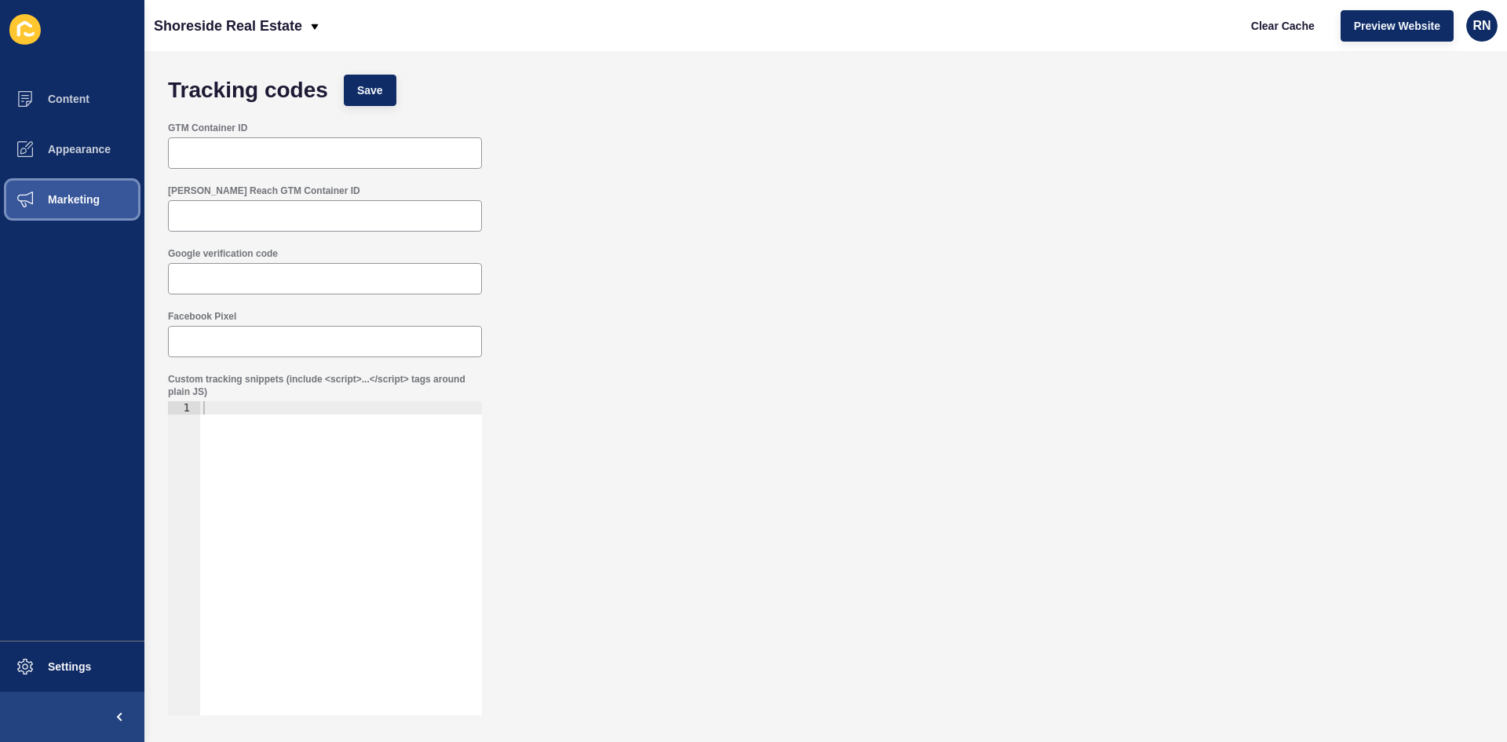
click at [82, 194] on span "Marketing" at bounding box center [49, 199] width 102 height 13
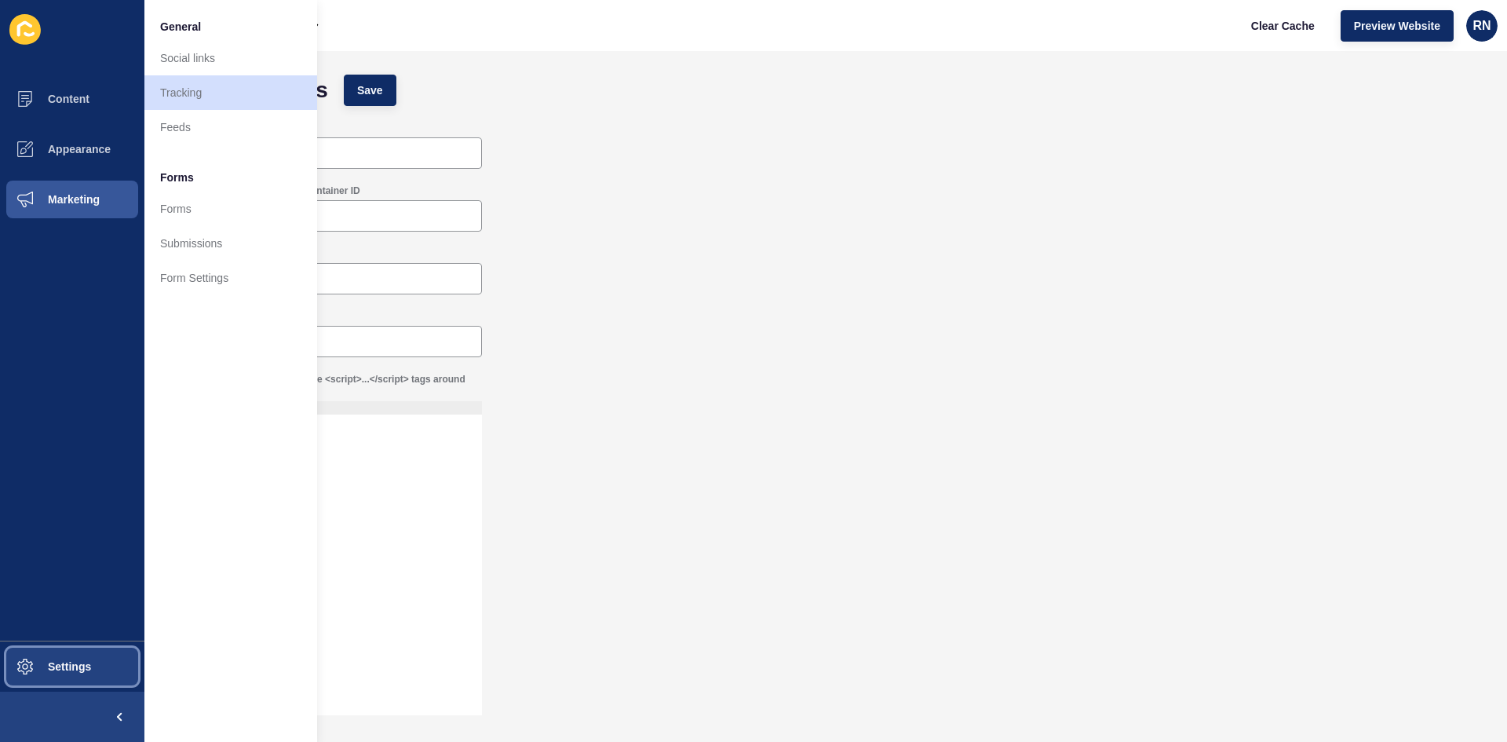
click at [79, 667] on span "Settings" at bounding box center [44, 666] width 93 height 13
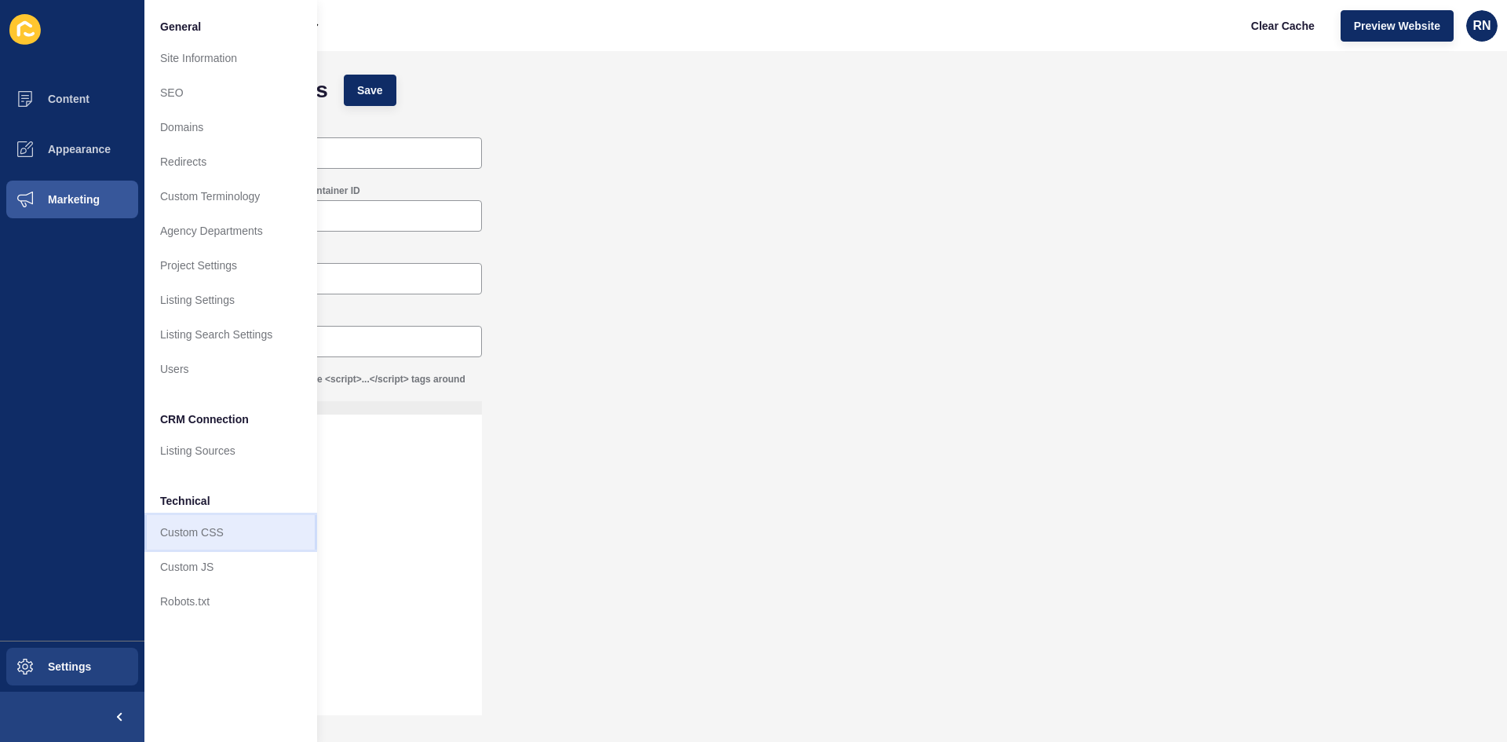
click at [201, 532] on link "Custom CSS" at bounding box center [230, 532] width 173 height 35
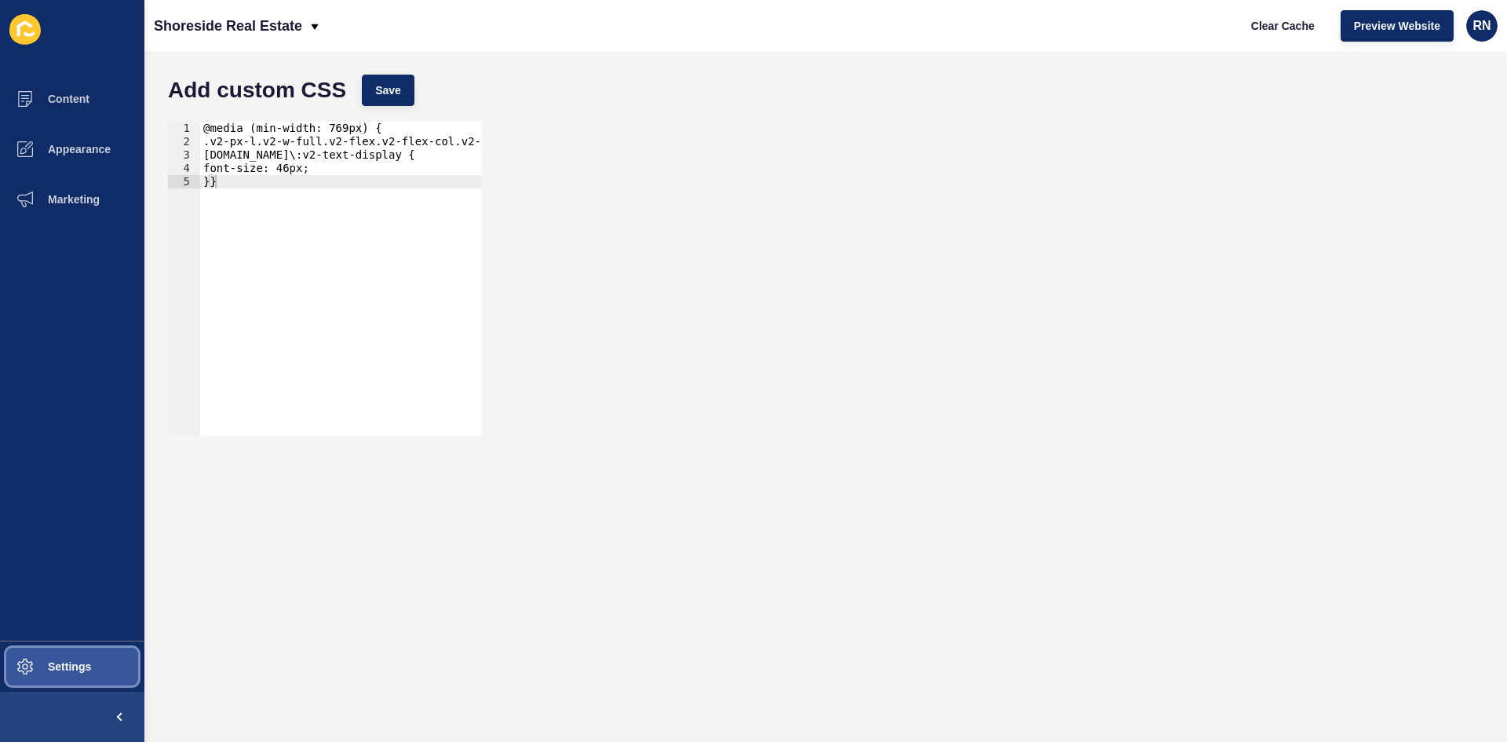
click at [78, 676] on button "Settings" at bounding box center [72, 666] width 144 height 50
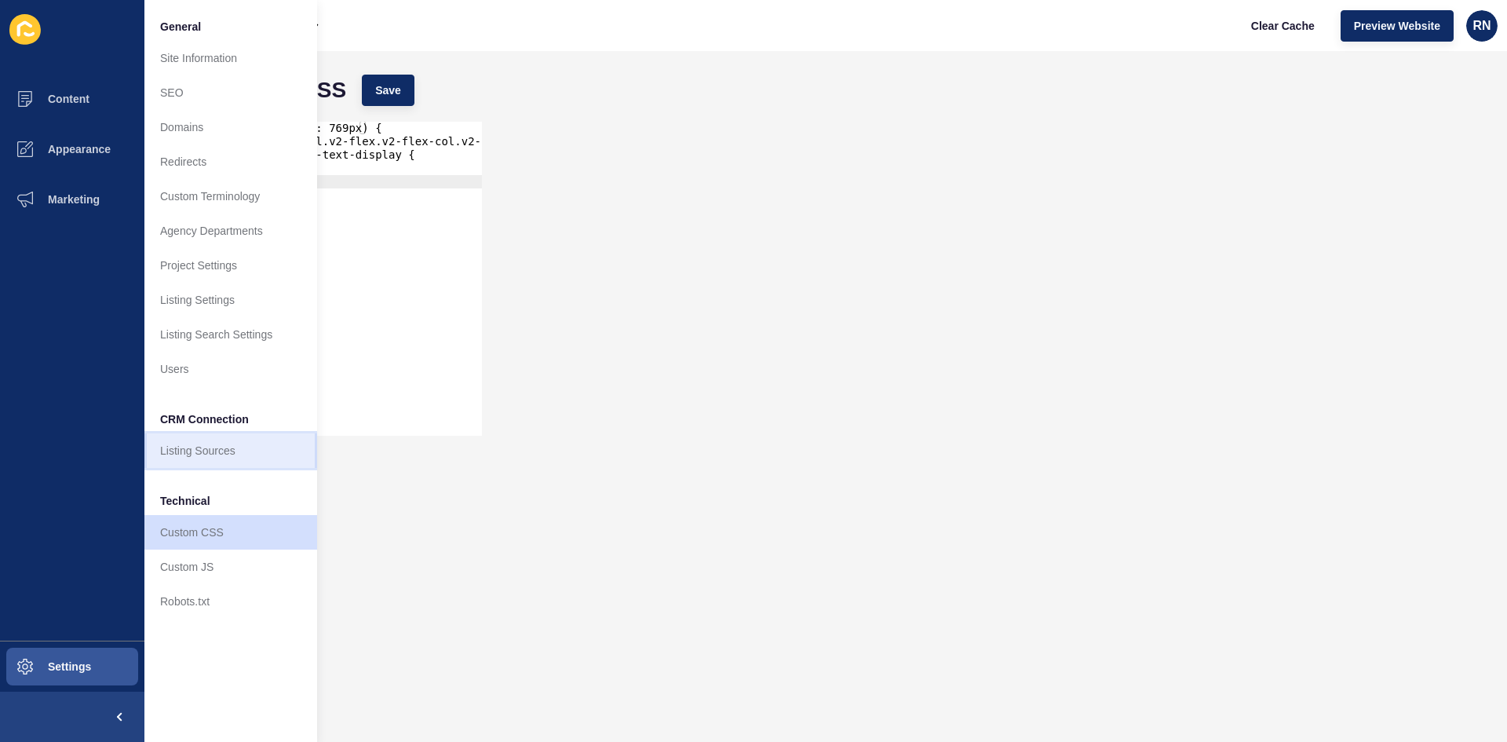
click at [209, 445] on link "Listing Sources" at bounding box center [230, 450] width 173 height 35
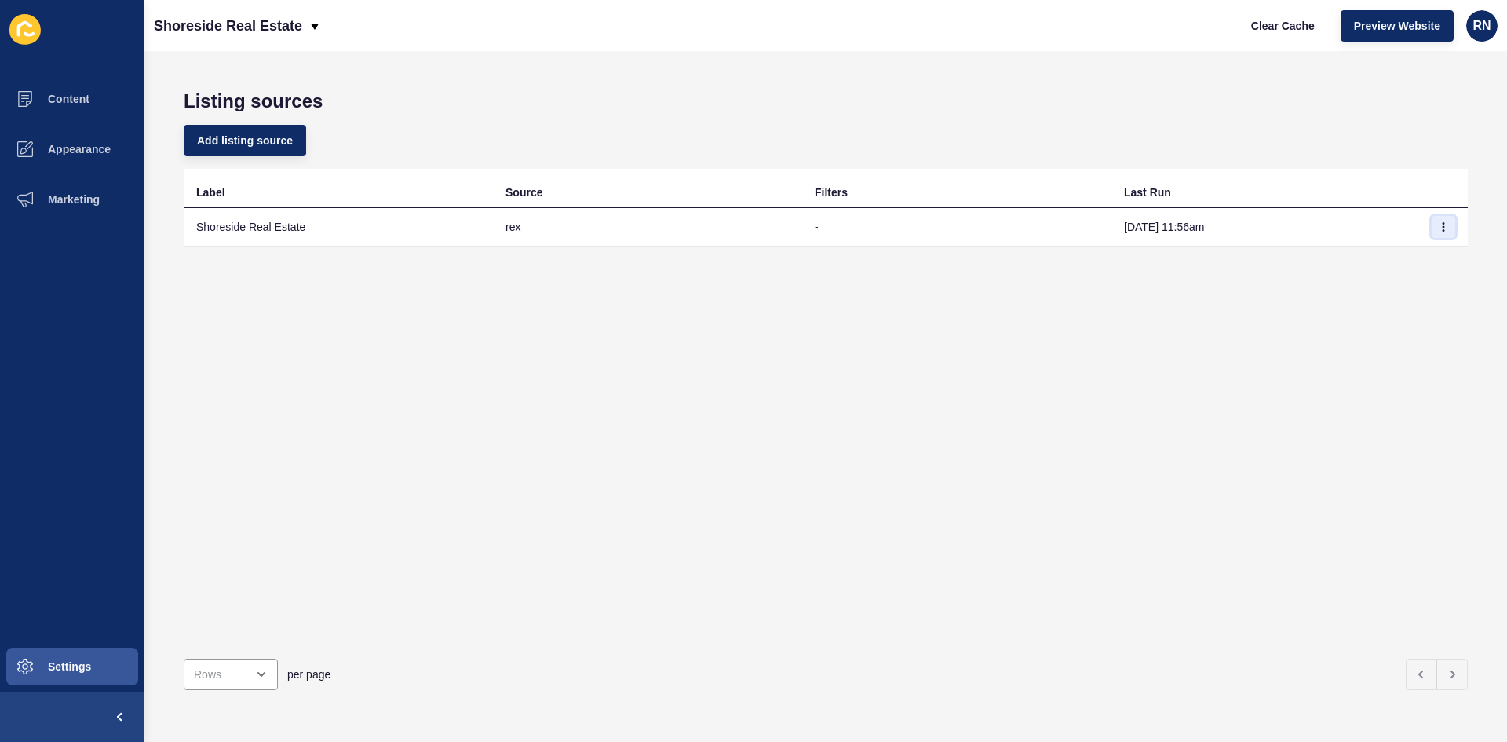
click at [1432, 233] on button "button" at bounding box center [1443, 227] width 24 height 22
click at [1404, 265] on link "Sync now" at bounding box center [1388, 258] width 110 height 35
